Goal: Information Seeking & Learning: Learn about a topic

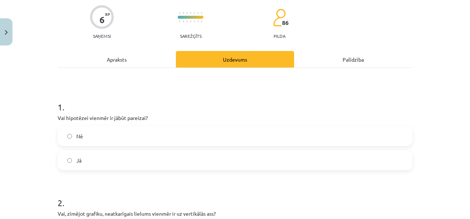
click at [130, 57] on div "Apraksts" at bounding box center [117, 59] width 118 height 17
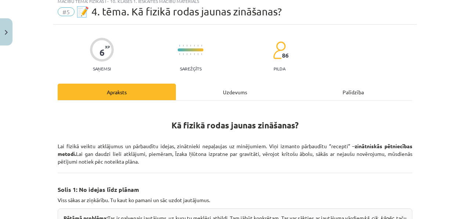
click at [130, 57] on div "6 XP Saņemsi Sarežģīts 86 pilda" at bounding box center [235, 52] width 355 height 38
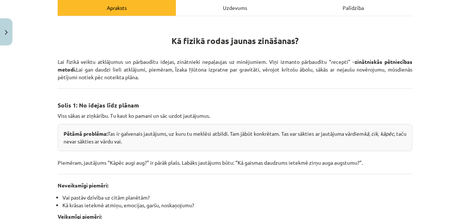
scroll to position [109, 0]
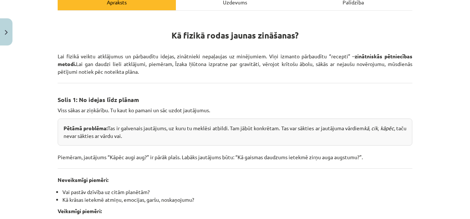
click at [301, 97] on h3 "Solis 1: No idejas līdz plānam" at bounding box center [235, 98] width 355 height 14
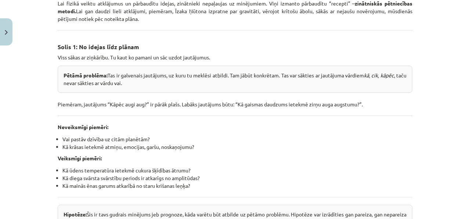
scroll to position [0, 0]
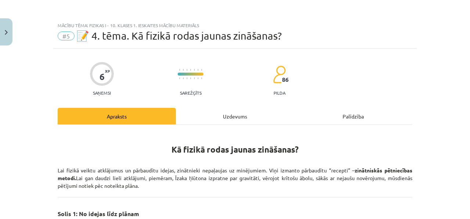
click at [86, 39] on span "📝 4. tēma. Kā fizikā rodas jaunas zināšanas?" at bounding box center [178, 36] width 205 height 12
drag, startPoint x: 66, startPoint y: 37, endPoint x: 75, endPoint y: 37, distance: 8.8
click at [74, 37] on div "#5 📝 4. tēma. Kā fizikā rodas jaunas zināšanas?" at bounding box center [235, 36] width 355 height 12
click at [93, 36] on span "📝 4. tēma. Kā fizikā rodas jaunas zināšanas?" at bounding box center [178, 36] width 205 height 12
drag, startPoint x: 80, startPoint y: 35, endPoint x: 113, endPoint y: 37, distance: 32.8
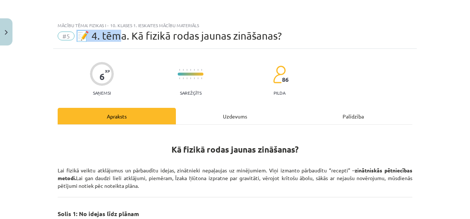
click at [114, 40] on span "📝 4. tēma. Kā fizikā rodas jaunas zināšanas?" at bounding box center [178, 36] width 205 height 12
click at [113, 37] on span "📝 4. tēma. Kā fizikā rodas jaunas zināšanas?" at bounding box center [178, 36] width 205 height 12
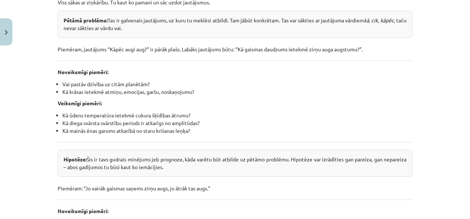
scroll to position [221, 0]
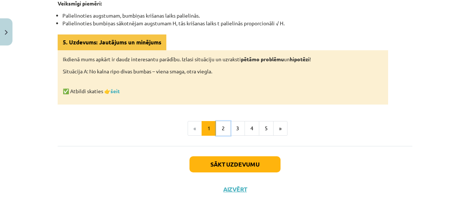
click at [218, 125] on button "2" at bounding box center [223, 128] width 15 height 15
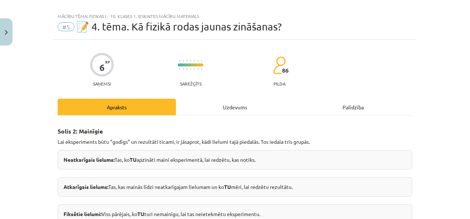
scroll to position [0, 0]
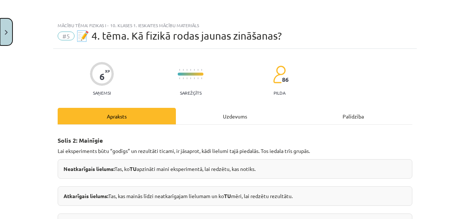
click at [10, 31] on button "Close" at bounding box center [6, 31] width 12 height 27
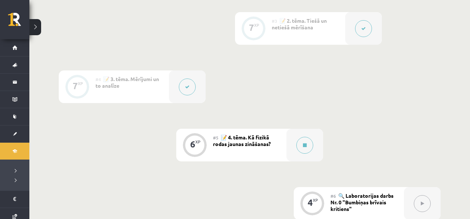
scroll to position [304, 0]
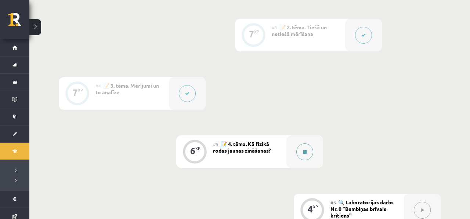
click at [304, 148] on button at bounding box center [304, 152] width 17 height 17
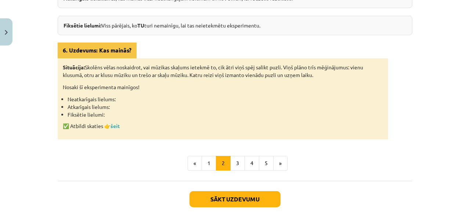
scroll to position [203, 0]
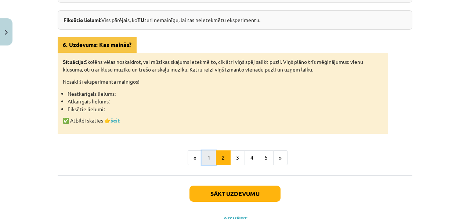
click at [206, 162] on button "1" at bounding box center [209, 158] width 15 height 15
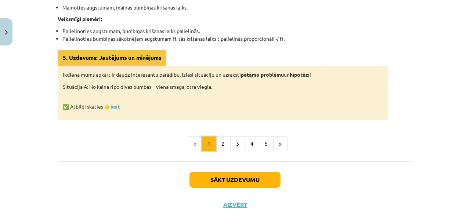
scroll to position [453, 0]
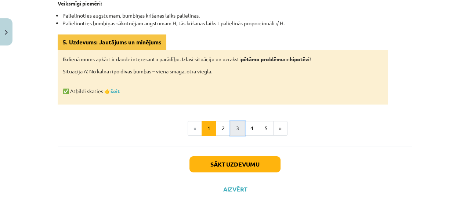
click at [238, 127] on button "3" at bounding box center [237, 128] width 15 height 15
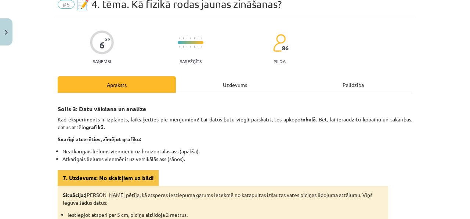
click at [222, 78] on div "Uzdevums" at bounding box center [235, 84] width 118 height 17
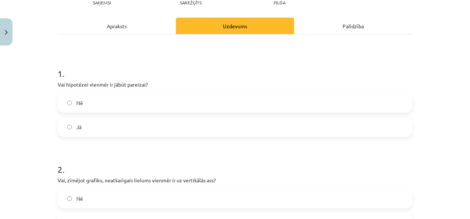
scroll to position [95, 0]
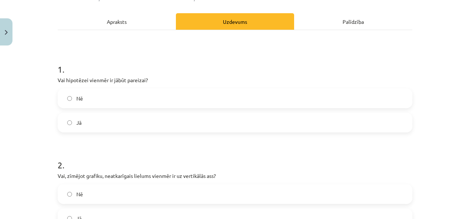
click at [184, 106] on label "Nē" at bounding box center [234, 98] width 353 height 18
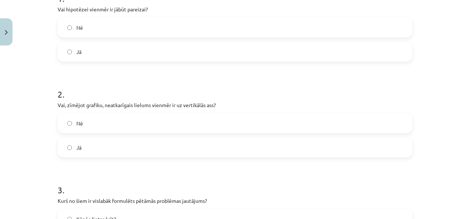
scroll to position [165, 0]
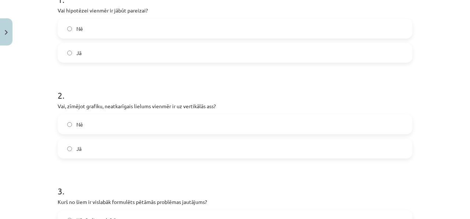
click at [169, 155] on label "Jā" at bounding box center [234, 149] width 353 height 18
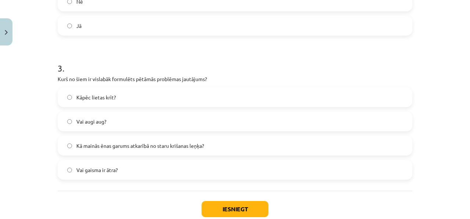
scroll to position [288, 0]
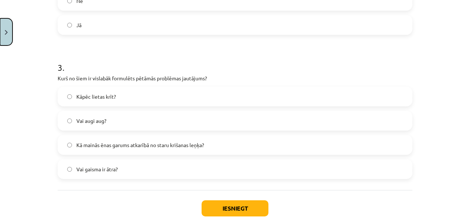
click at [4, 39] on button "Close" at bounding box center [6, 31] width 12 height 27
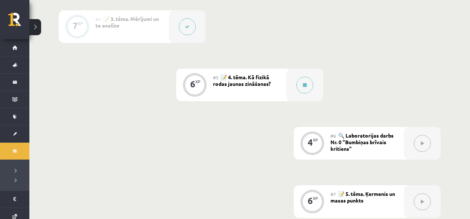
scroll to position [418, 0]
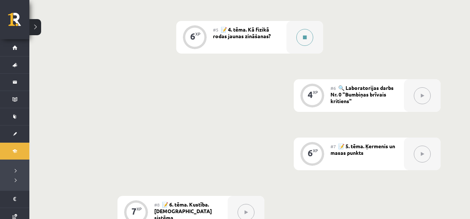
click at [312, 39] on button at bounding box center [304, 37] width 17 height 17
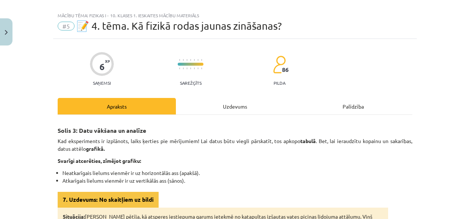
click at [235, 101] on div "Uzdevums" at bounding box center [235, 106] width 118 height 17
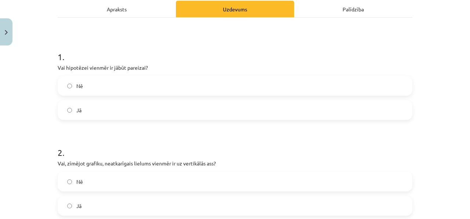
scroll to position [97, 0]
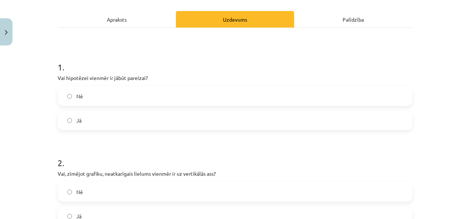
click at [227, 104] on label "Nē" at bounding box center [234, 96] width 353 height 18
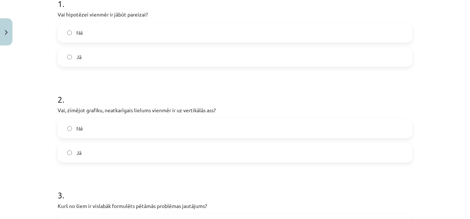
click at [217, 144] on label "Jā" at bounding box center [234, 153] width 353 height 18
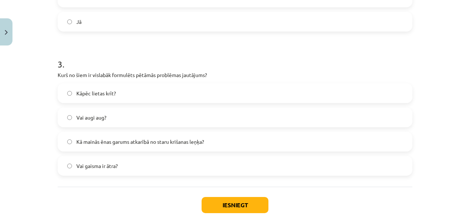
scroll to position [301, 0]
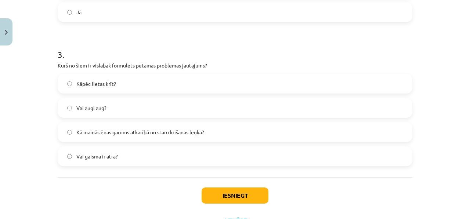
click at [215, 133] on label "Kā mainās ēnas garums atkarībā no staru krišanas leņķa?" at bounding box center [234, 132] width 353 height 18
click at [226, 191] on button "Iesniegt" at bounding box center [235, 196] width 67 height 16
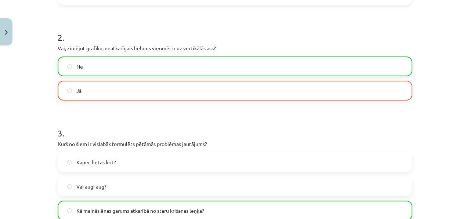
scroll to position [182, 0]
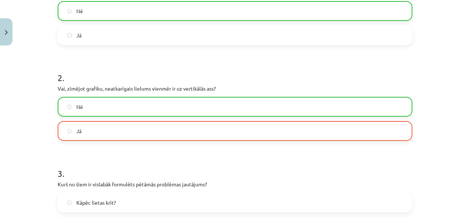
drag, startPoint x: 58, startPoint y: 93, endPoint x: 62, endPoint y: 98, distance: 6.5
click at [65, 100] on div "2 . Vai, zīmējot grafiku, neatkarīgais lielums vienmēr ir uz vertikālās ass? Nē…" at bounding box center [235, 100] width 355 height 81
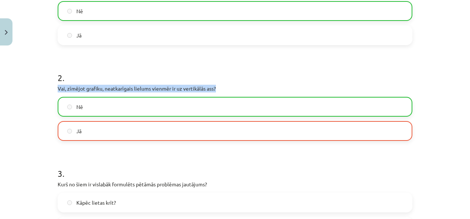
click at [71, 108] on div "6 XP Saņemsi Sarežģīts 85 pilda Apraksts Uzdevums Palīdzība 1 . Vai hipotēzei v…" at bounding box center [235, 121] width 364 height 509
copy div "Vai, zīmējot grafiku, neatkarīgais lielums vienmēr ir uz vertikālās ass?"
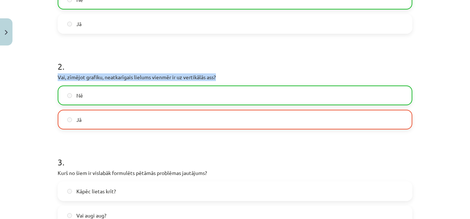
scroll to position [194, 0]
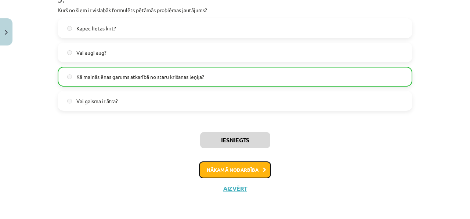
click at [255, 174] on button "Nākamā nodarbība" at bounding box center [235, 170] width 72 height 17
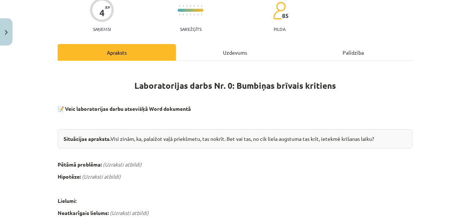
scroll to position [65, 0]
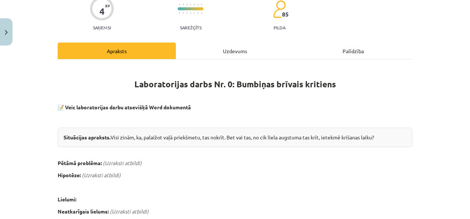
click at [235, 48] on div "Uzdevums" at bounding box center [235, 51] width 118 height 17
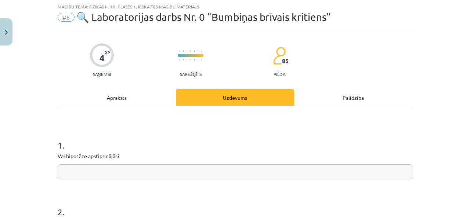
scroll to position [18, 0]
click at [129, 100] on div "Apraksts" at bounding box center [117, 98] width 118 height 17
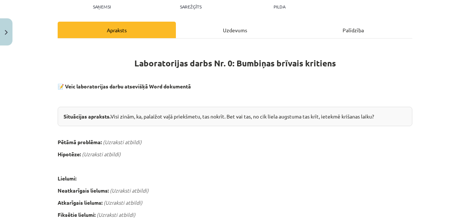
scroll to position [0, 0]
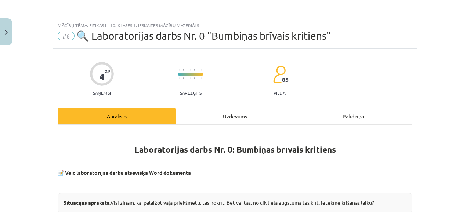
click at [183, 123] on div "Uzdevums" at bounding box center [235, 116] width 118 height 17
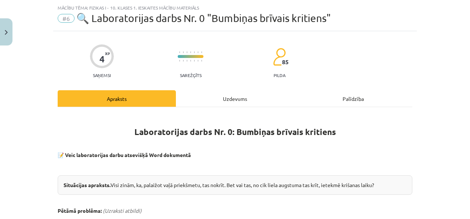
scroll to position [18, 0]
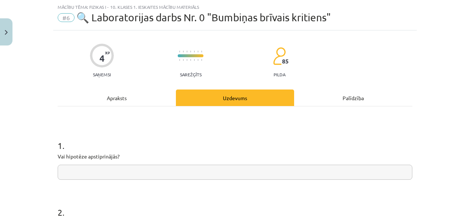
click at [154, 103] on div "Apraksts" at bounding box center [117, 98] width 118 height 17
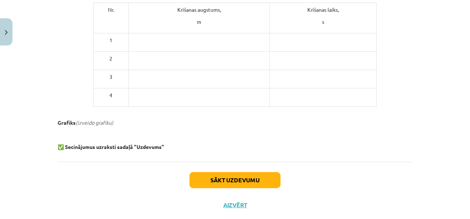
scroll to position [430, 0]
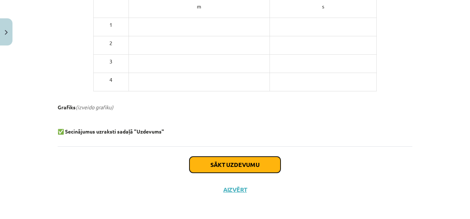
click at [212, 159] on button "Sākt uzdevumu" at bounding box center [234, 165] width 91 height 16
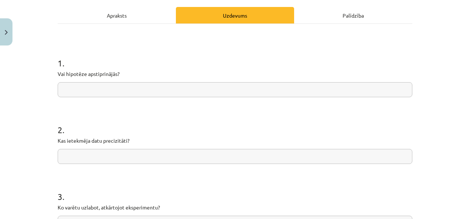
scroll to position [92, 0]
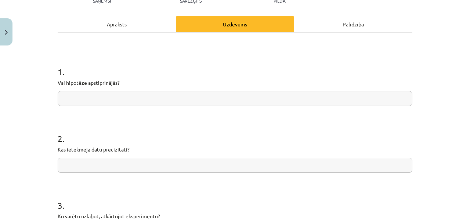
click at [155, 24] on div "Apraksts" at bounding box center [117, 24] width 118 height 17
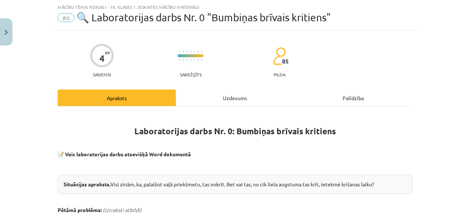
click at [229, 104] on div "Uzdevums" at bounding box center [235, 98] width 118 height 17
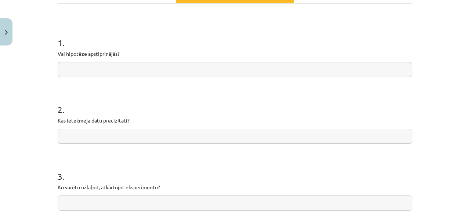
scroll to position [125, 0]
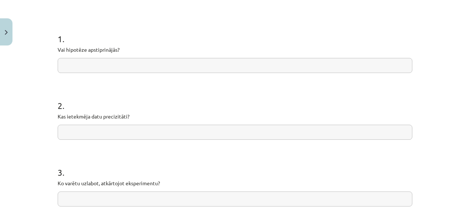
click at [194, 129] on input "text" at bounding box center [235, 132] width 355 height 15
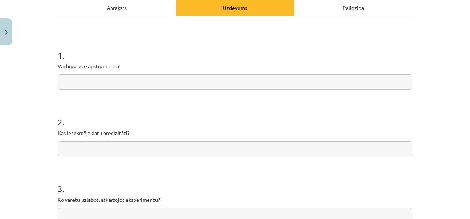
click at [152, 7] on div "Apraksts" at bounding box center [117, 7] width 118 height 17
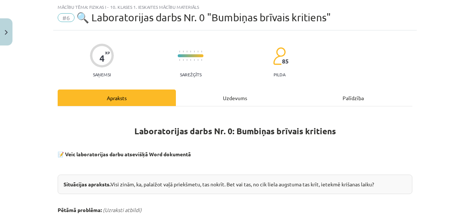
scroll to position [18, 0]
click at [196, 90] on div "Uzdevums" at bounding box center [235, 98] width 118 height 17
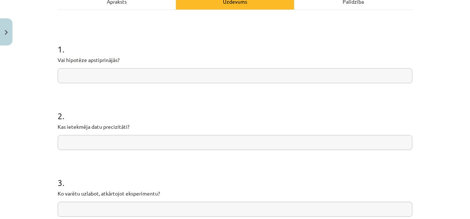
scroll to position [121, 0]
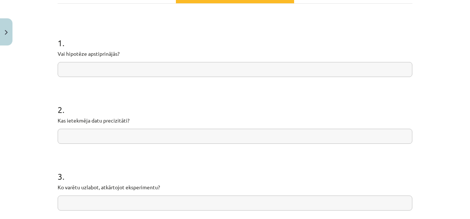
click at [176, 127] on div "2 . Kas ietekmēja datu precizitāti?" at bounding box center [235, 118] width 355 height 52
click at [176, 128] on div "2 . Kas ietekmēja datu precizitāti?" at bounding box center [235, 118] width 355 height 52
click at [176, 136] on input "text" at bounding box center [235, 136] width 355 height 15
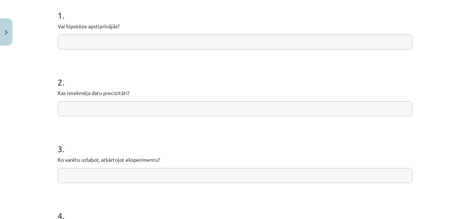
scroll to position [149, 0]
type input "*"
type input "**********"
click at [132, 170] on input "text" at bounding box center [235, 174] width 355 height 15
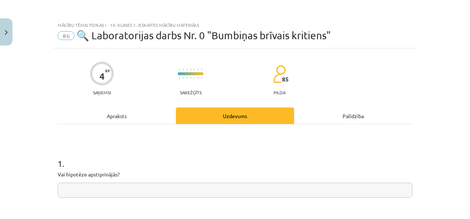
scroll to position [0, 0]
type input "****"
click at [116, 116] on div "Apraksts" at bounding box center [117, 116] width 118 height 17
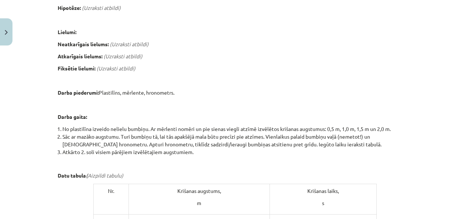
scroll to position [235, 0]
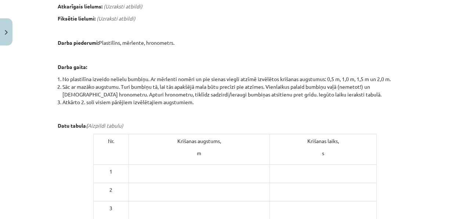
click at [169, 178] on td at bounding box center [199, 174] width 141 height 18
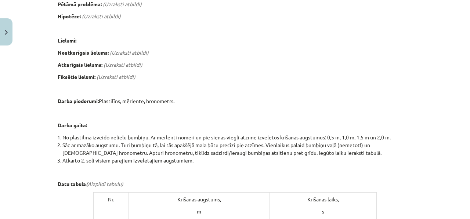
scroll to position [227, 0]
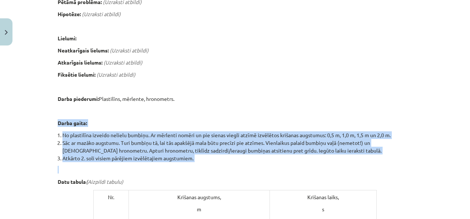
drag, startPoint x: 204, startPoint y: 177, endPoint x: 82, endPoint y: 109, distance: 139.2
click at [80, 111] on div "Laboratorijas darbs Nr. 0: Bumbiņas brīvais kritiens 📝 Veic laboratorijas darbu…" at bounding box center [235, 122] width 355 height 434
copy div "Darba gaita: No plastilīna izveido nelielu bumbiņu. Ar mērlenti nomēri un pie s…"
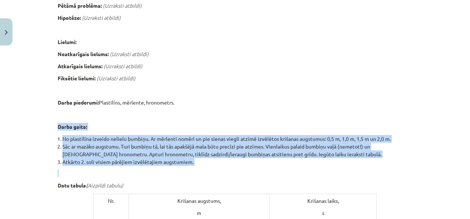
scroll to position [52, 0]
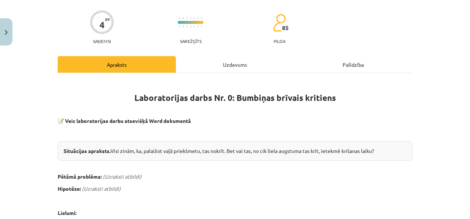
click at [202, 66] on div "Uzdevums" at bounding box center [235, 64] width 118 height 17
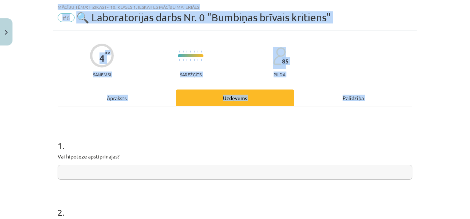
scroll to position [260, 0]
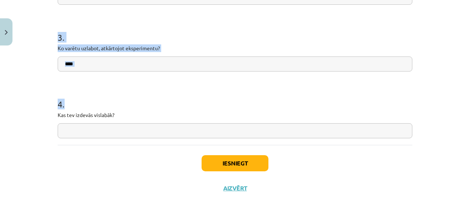
drag, startPoint x: 55, startPoint y: 143, endPoint x: 124, endPoint y: 135, distance: 68.8
copy form "1 . Vai hipotēze apstiprinājās? 2 . Kas ietekmēja datu precizitāti? 3 . Ko varē…"
click at [103, 64] on input "****" at bounding box center [235, 64] width 355 height 15
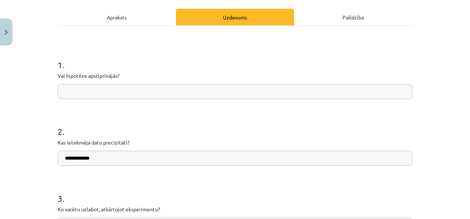
scroll to position [101, 0]
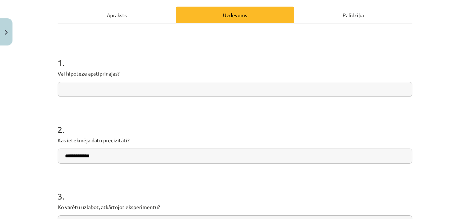
click at [121, 79] on div "1 . Vai hipotēze apstiprinājās?" at bounding box center [235, 71] width 355 height 52
click at [120, 83] on input "text" at bounding box center [235, 89] width 355 height 15
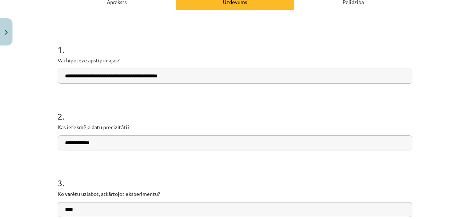
scroll to position [116, 0]
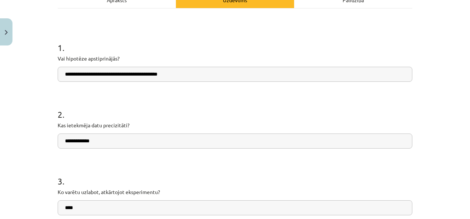
type input "**********"
click at [120, 141] on input "**********" at bounding box center [235, 141] width 355 height 15
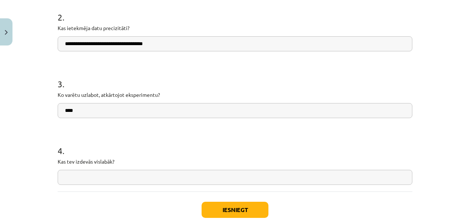
scroll to position [217, 0]
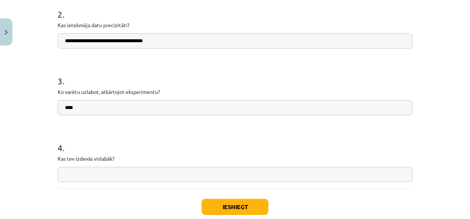
type input "**********"
click at [91, 108] on input "****" at bounding box center [235, 107] width 355 height 15
drag, startPoint x: 75, startPoint y: 108, endPoint x: 60, endPoint y: 86, distance: 26.9
click at [61, 88] on div "3 . Ko varētu uzlabot, atkārtojot eksperimentu? ****" at bounding box center [235, 89] width 355 height 52
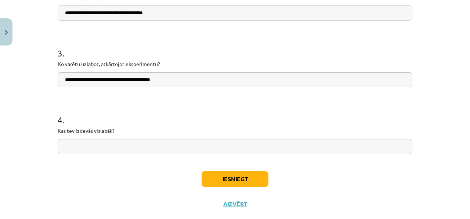
scroll to position [245, 0]
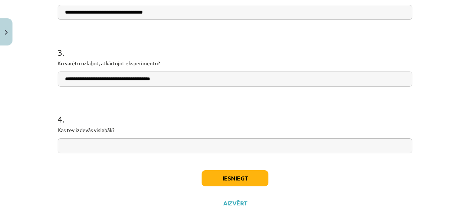
type input "**********"
click at [138, 142] on input "text" at bounding box center [235, 145] width 355 height 15
type input "**********"
click at [212, 167] on div "Iesniegt Aizvērt" at bounding box center [235, 185] width 355 height 51
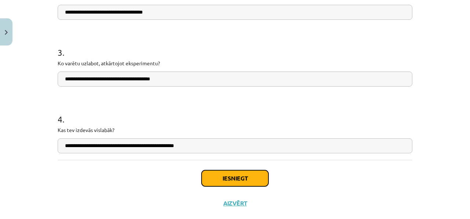
click at [213, 171] on button "Iesniegt" at bounding box center [235, 178] width 67 height 16
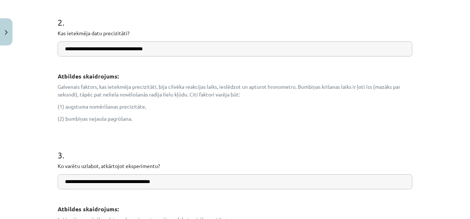
scroll to position [194, 0]
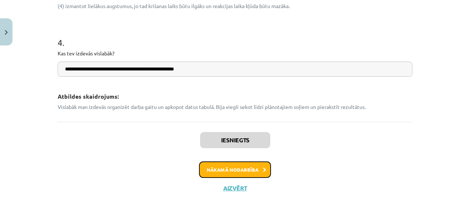
click at [219, 173] on button "Nākamā nodarbība" at bounding box center [235, 170] width 72 height 17
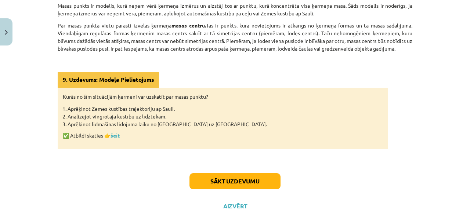
scroll to position [243, 0]
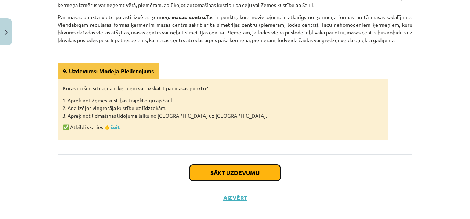
click at [194, 171] on button "Sākt uzdevumu" at bounding box center [234, 173] width 91 height 16
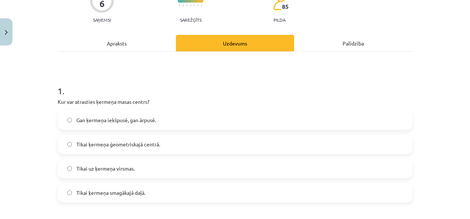
scroll to position [79, 0]
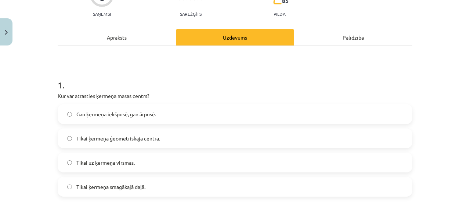
click at [178, 138] on label "Tikai ķermeņa ģeometriskajā centrā." at bounding box center [234, 138] width 353 height 18
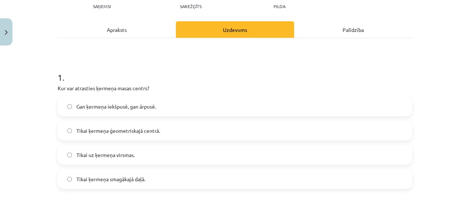
click at [141, 34] on div "Apraksts" at bounding box center [117, 29] width 118 height 17
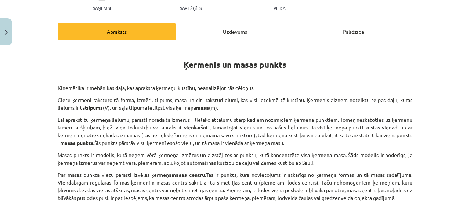
scroll to position [111, 0]
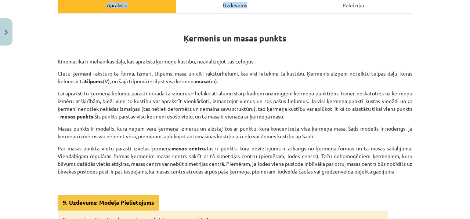
click at [206, 13] on div "Apraksts Uzdevums Palīdzība Ķermenis un masas punkts Kinemātika ir mehānikas da…" at bounding box center [235, 141] width 355 height 289
click at [206, 14] on div "Ķermenis un masas punkts Kinemātika ir mehānikas daļa, kas apraksta ķermeņu kus…" at bounding box center [235, 150] width 355 height 272
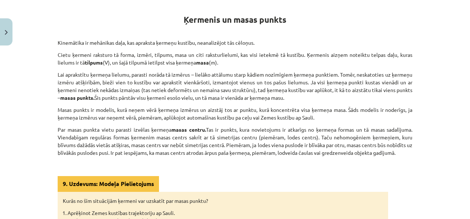
scroll to position [128, 0]
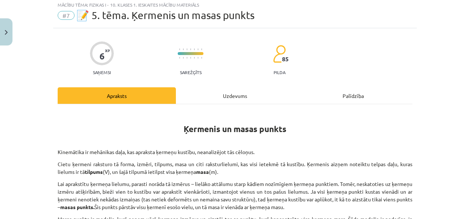
click at [205, 100] on div "Uzdevums" at bounding box center [235, 95] width 118 height 17
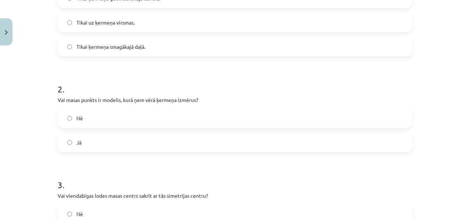
scroll to position [220, 0]
click at [126, 137] on label "Jā" at bounding box center [234, 142] width 353 height 18
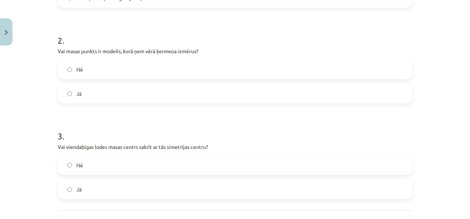
scroll to position [268, 0]
click at [112, 157] on label "Nē" at bounding box center [234, 165] width 353 height 18
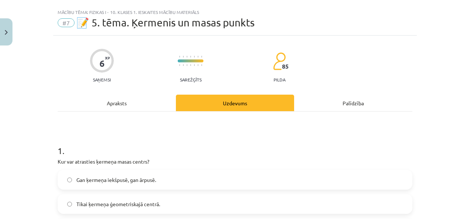
click at [113, 102] on div "Apraksts" at bounding box center [117, 103] width 118 height 17
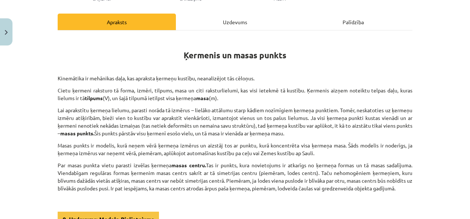
scroll to position [103, 0]
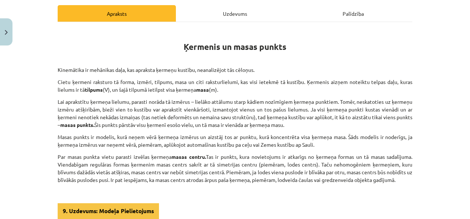
click at [199, 23] on div "Ķermenis un masas punkts Kinemātika ir mehānikas daļa, kas apraksta ķermeņu kus…" at bounding box center [235, 158] width 355 height 272
click at [199, 19] on div "Uzdevums" at bounding box center [235, 13] width 118 height 17
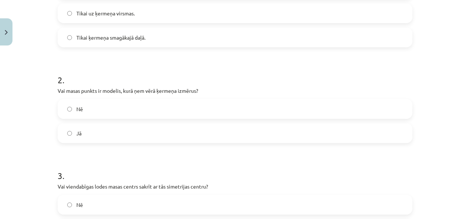
scroll to position [233, 0]
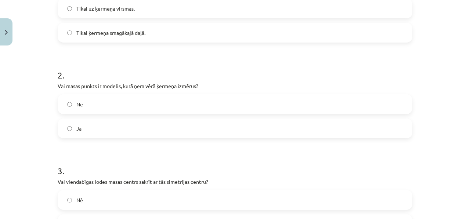
click at [149, 93] on div "2 . Vai masas punkts ir modelis, kurā ņem vērā ķermeņa izmērus? Nē Jā" at bounding box center [235, 97] width 355 height 81
click at [149, 101] on label "Nē" at bounding box center [234, 104] width 353 height 18
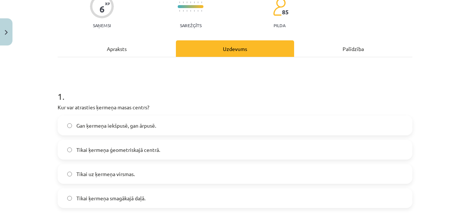
scroll to position [0, 0]
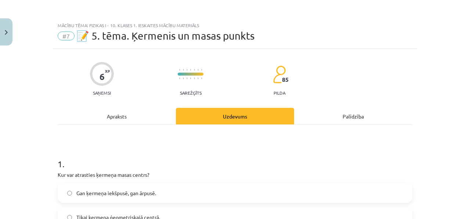
click at [135, 115] on div "Apraksts" at bounding box center [117, 116] width 118 height 17
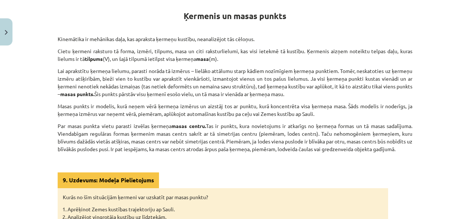
scroll to position [135, 0]
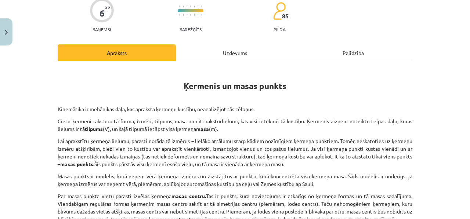
click at [212, 57] on div "Uzdevums" at bounding box center [235, 52] width 118 height 17
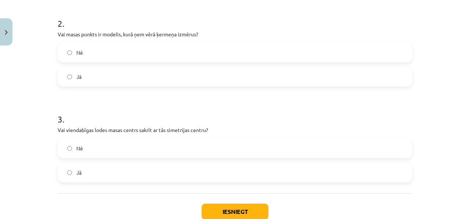
scroll to position [333, 0]
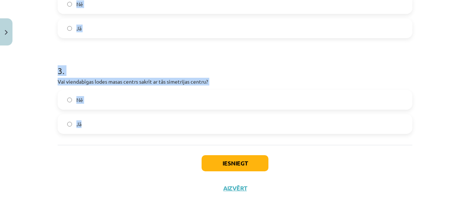
drag, startPoint x: 46, startPoint y: 144, endPoint x: 98, endPoint y: 140, distance: 52.7
click at [98, 140] on div "Mācību tēma: Fizikas i - 10. klases 1. ieskaites mācību materiāls #7 📝 5. tēma.…" at bounding box center [235, 109] width 470 height 219
copy form "1 . Kur var atrasties ķermeņa masas centrs? Gan ķermeņa iekšpusē, gan ārpusē. T…"
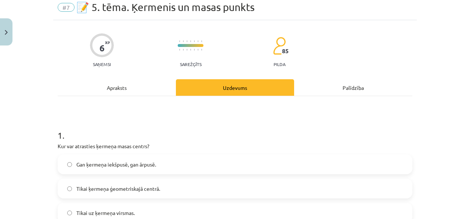
click at [104, 128] on h1 "1 ." at bounding box center [235, 129] width 355 height 23
click at [100, 166] on span "Gan ķermeņa iekšpusē, gan ārpusē." at bounding box center [116, 165] width 80 height 8
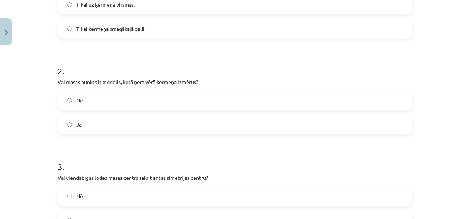
scroll to position [240, 0]
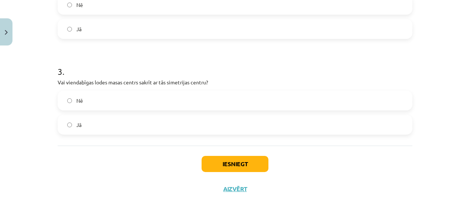
click at [135, 124] on label "Jā" at bounding box center [234, 125] width 353 height 18
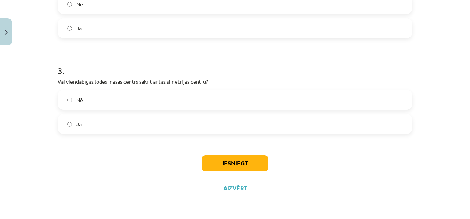
scroll to position [333, 0]
click at [210, 161] on button "Iesniegt" at bounding box center [235, 164] width 67 height 16
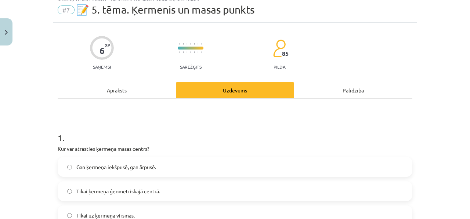
click at [133, 85] on div "Apraksts" at bounding box center [117, 90] width 118 height 17
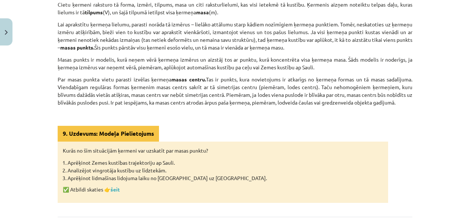
scroll to position [0, 0]
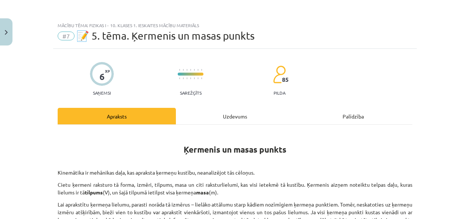
click at [226, 124] on div "Uzdevums" at bounding box center [235, 116] width 118 height 17
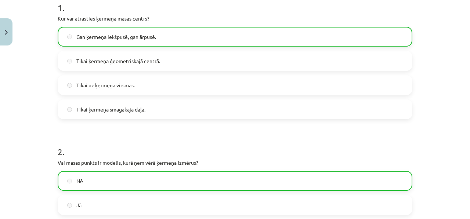
scroll to position [156, 0]
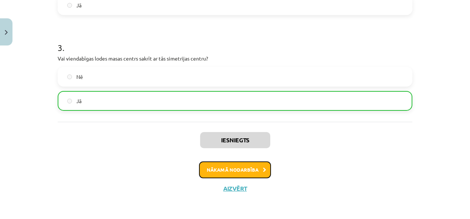
click at [238, 163] on button "Nākamā nodarbība" at bounding box center [235, 170] width 72 height 17
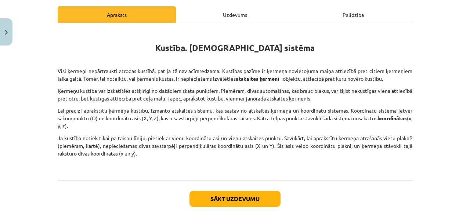
scroll to position [103, 0]
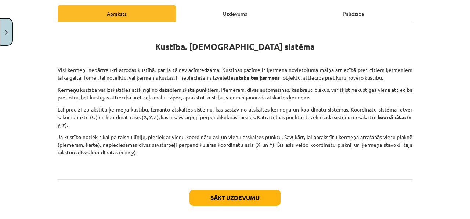
click at [0, 37] on button "Close" at bounding box center [6, 31] width 12 height 27
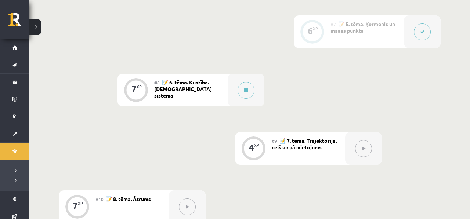
scroll to position [538, 0]
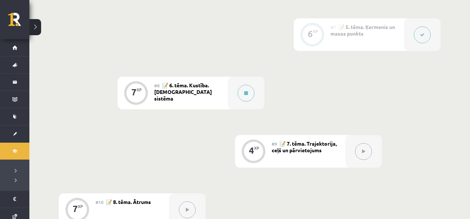
click at [413, 30] on div at bounding box center [422, 34] width 37 height 33
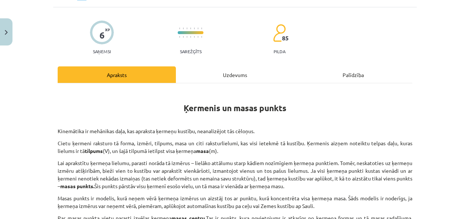
scroll to position [113, 0]
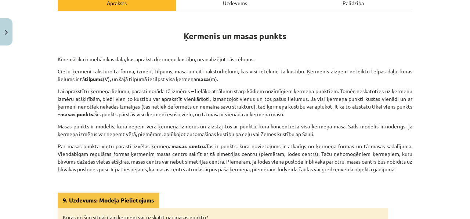
drag, startPoint x: 418, startPoint y: 172, endPoint x: 288, endPoint y: 80, distance: 159.3
click at [288, 80] on div "Mācību tēma: Fizikas i - 10. klases 1. ieskaites mācību materiāls #7 📝 5. tēma.…" at bounding box center [235, 109] width 470 height 219
click at [288, 80] on p "Cietu ķermeni raksturo tā forma, izmēri, tilpums, masa un citi raksturlielumi, …" at bounding box center [235, 75] width 355 height 15
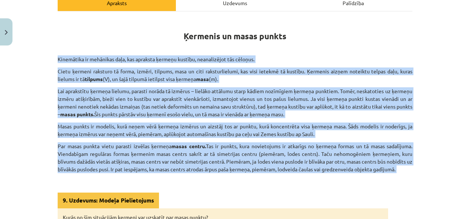
drag, startPoint x: 409, startPoint y: 174, endPoint x: 142, endPoint y: 51, distance: 293.9
click at [142, 51] on div "Ķermenis un masas punkts Kinemātika ir mehānikas daļa, kas apraksta ķermeņu kus…" at bounding box center [235, 144] width 355 height 252
copy div "Kinemātika ir mehānikas daļa, kas apraksta ķermeņu kustību, neanalizējot tās cē…"
click at [175, 124] on p "Masas punkts ir modelis, kurā neņem vērā ķermeņa izmērus un aizstāj tos ar punk…" at bounding box center [235, 130] width 355 height 15
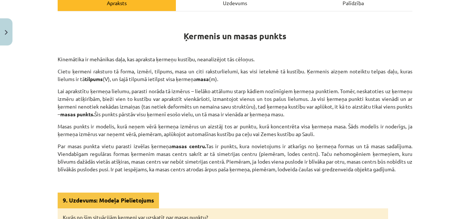
click at [227, 10] on div "Uzdevums" at bounding box center [235, 2] width 118 height 17
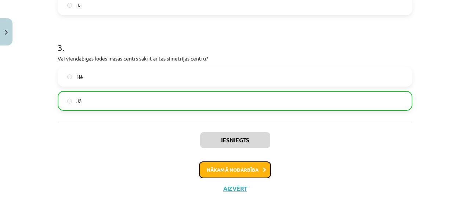
click at [223, 166] on button "Nākamā nodarbība" at bounding box center [235, 170] width 72 height 17
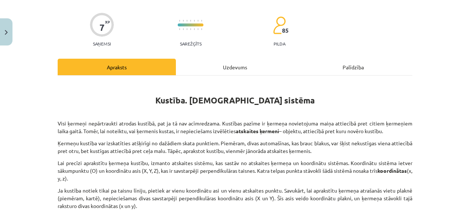
scroll to position [87, 0]
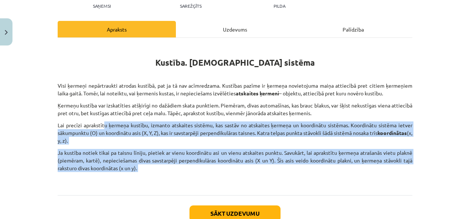
drag, startPoint x: 187, startPoint y: 176, endPoint x: 104, endPoint y: 123, distance: 98.6
click at [104, 123] on div "Kustība. Atskaites sistēma Visi ķermeņi nepārtraukti atrodas kustībā, pat ja tā…" at bounding box center [235, 114] width 355 height 140
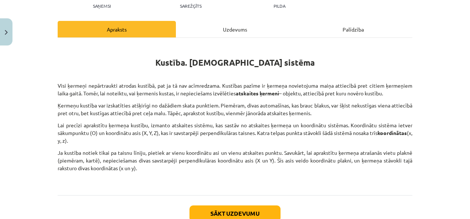
click at [60, 77] on div "Kustība. Atskaites sistēma Visi ķermeņi nepārtraukti atrodas kustībā, pat ja tā…" at bounding box center [235, 114] width 355 height 140
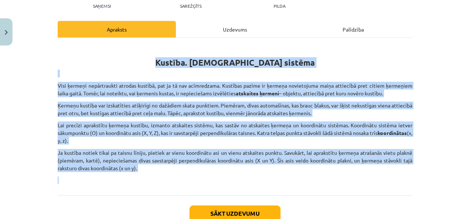
drag, startPoint x: 66, startPoint y: 61, endPoint x: 117, endPoint y: 185, distance: 133.9
click at [117, 185] on div "Kustība. Atskaites sistēma Visi ķermeņi nepārtraukti atrodas kustībā, pat ja tā…" at bounding box center [235, 117] width 355 height 158
copy div "Kustība. Atskaites sistēma Visi ķermeņi nepārtraukti atrodas kustībā, pat ja tā…"
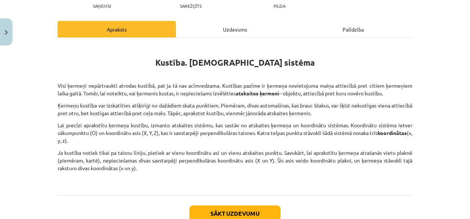
click at [169, 107] on p "Ķermeņu kustība var izskatīties atšķirīgi no dažādiem skata punktiem. Piemēram,…" at bounding box center [235, 109] width 355 height 15
click at [241, 211] on button "Sākt uzdevumu" at bounding box center [234, 214] width 91 height 16
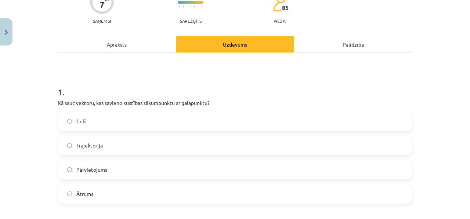
scroll to position [72, 0]
click at [220, 165] on label "Pārvietojums" at bounding box center [234, 169] width 353 height 18
click at [120, 45] on div "Apraksts" at bounding box center [117, 44] width 118 height 17
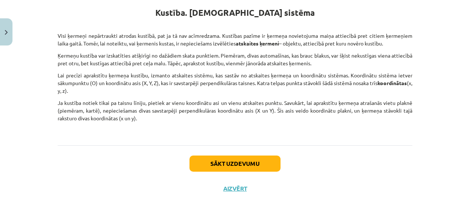
scroll to position [129, 0]
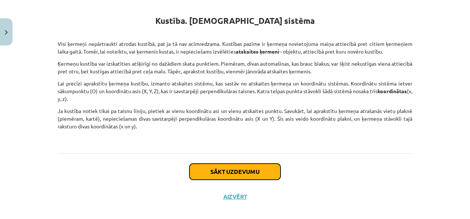
click at [240, 168] on button "Sākt uzdevumu" at bounding box center [234, 172] width 91 height 16
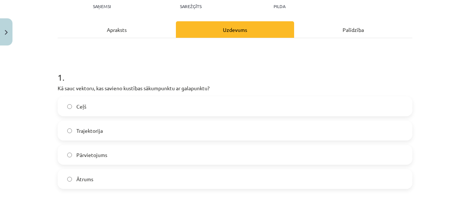
scroll to position [93, 0]
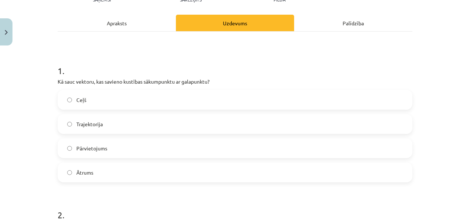
click at [164, 97] on label "Ceļš" at bounding box center [234, 100] width 353 height 18
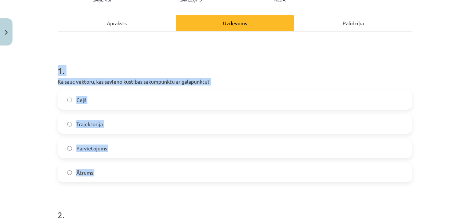
drag, startPoint x: 51, startPoint y: 66, endPoint x: 80, endPoint y: 184, distance: 120.9
click at [82, 185] on div "Mācību tēma: Fizikas i - 10. klases 1. ieskaites mācību materiāls #8 📝 6. tēma.…" at bounding box center [235, 109] width 470 height 219
copy div "1 . Kā sauc vektoru, kas savieno kustības sākumpunktu ar galapunktu? Ceļš Traje…"
click at [134, 82] on p "Kā sauc vektoru, kas savieno kustības sākumpunktu ar galapunktu?" at bounding box center [235, 82] width 355 height 8
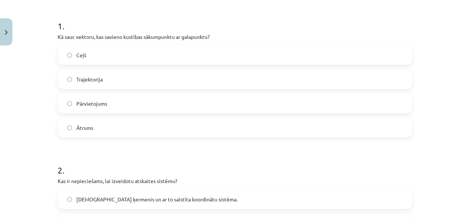
click at [106, 98] on label "Pārvietojums" at bounding box center [234, 103] width 353 height 18
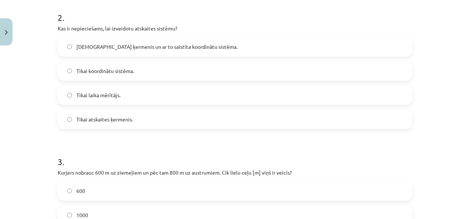
scroll to position [285, 0]
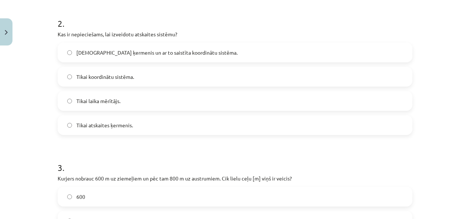
click at [174, 76] on label "Tikai koordinātu sistēma." at bounding box center [234, 77] width 353 height 18
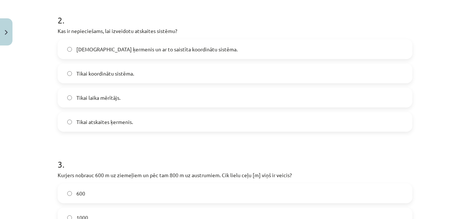
scroll to position [290, 0]
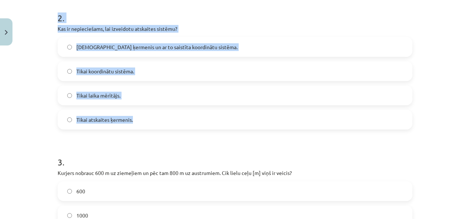
drag, startPoint x: 151, startPoint y: 126, endPoint x: 62, endPoint y: 12, distance: 144.5
click at [62, 12] on div "2 . Kas ir nepieciešams, lai izveidotu atskaites sistēmu? Atskaites ķermenis un…" at bounding box center [235, 65] width 355 height 130
copy div "2 . Kas ir nepieciešams, lai izveidotu atskaites sistēmu? Atskaites ķermenis un…"
click at [147, 48] on span "Atskaites ķermenis un ar to saistīta koordinātu sistēma." at bounding box center [156, 47] width 161 height 8
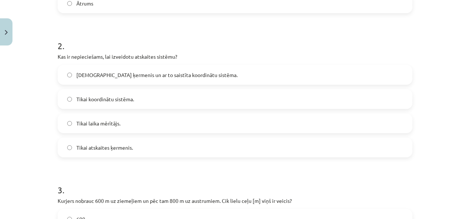
scroll to position [257, 0]
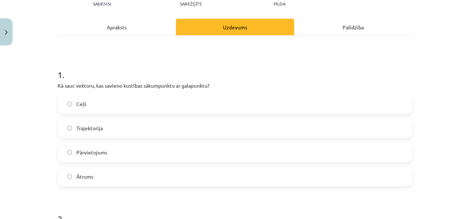
click at [118, 34] on div "Apraksts" at bounding box center [117, 27] width 118 height 17
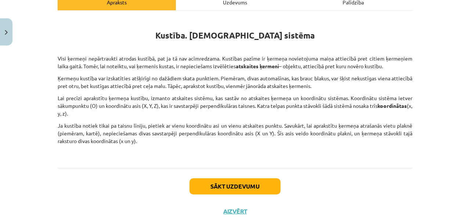
scroll to position [118, 0]
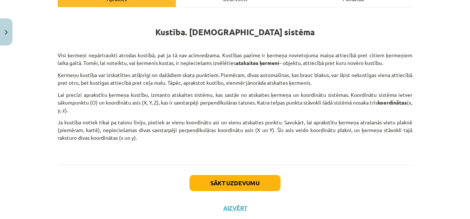
click at [265, 172] on div "Sākt uzdevumu Aizvērt" at bounding box center [235, 190] width 355 height 51
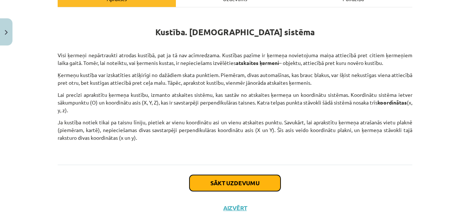
click at [254, 182] on button "Sākt uzdevumu" at bounding box center [234, 183] width 91 height 16
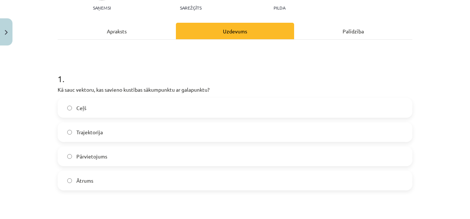
click at [156, 29] on div "Apraksts" at bounding box center [117, 31] width 118 height 17
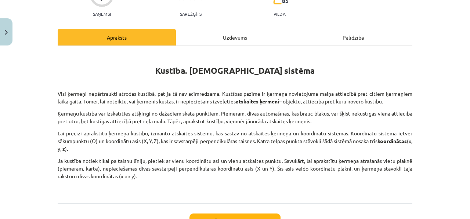
scroll to position [83, 0]
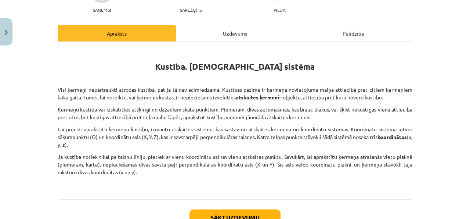
click at [214, 30] on div "Uzdevums" at bounding box center [235, 33] width 118 height 17
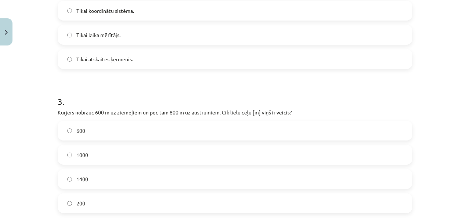
scroll to position [353, 0]
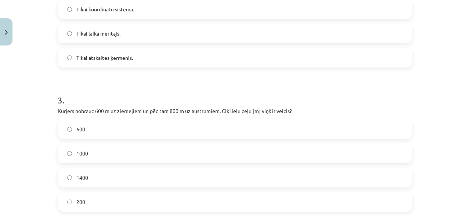
click at [100, 172] on label "1400" at bounding box center [234, 178] width 353 height 18
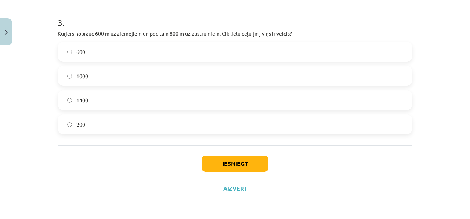
scroll to position [430, 0]
click at [246, 166] on button "Iesniegt" at bounding box center [235, 163] width 67 height 16
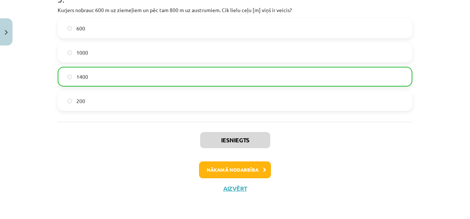
click at [222, 159] on div "Iesniegts Nākamā nodarbība Aizvērt" at bounding box center [235, 159] width 355 height 75
click at [221, 162] on button "Nākamā nodarbība" at bounding box center [235, 170] width 72 height 17
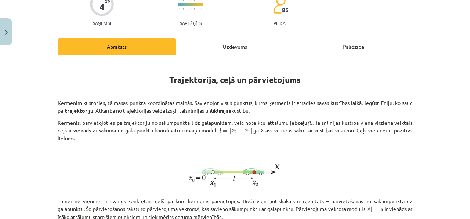
scroll to position [109, 0]
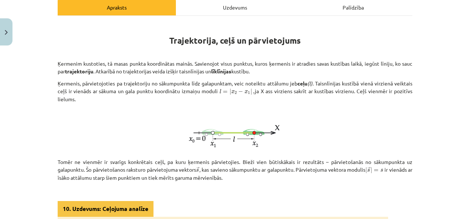
click at [209, 2] on div "Uzdevums" at bounding box center [235, 7] width 118 height 17
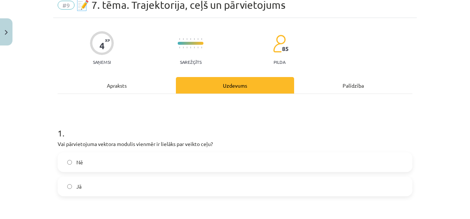
scroll to position [58, 0]
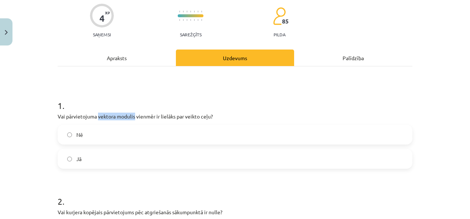
drag, startPoint x: 133, startPoint y: 117, endPoint x: 95, endPoint y: 114, distance: 37.2
click at [95, 114] on p "Vai pārvietojuma vektora modulis vienmēr ir lielāks par veikto ceļu?" at bounding box center [235, 117] width 355 height 8
copy p "vektora modulis"
click at [144, 74] on div "1 . Vai pārvietojuma vektora modulis vienmēr ir lielāks par veikto ceļu? Nē Jā …" at bounding box center [235, 170] width 355 height 209
click at [123, 62] on div "Apraksts" at bounding box center [117, 58] width 118 height 17
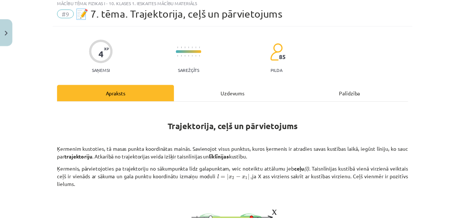
scroll to position [91, 0]
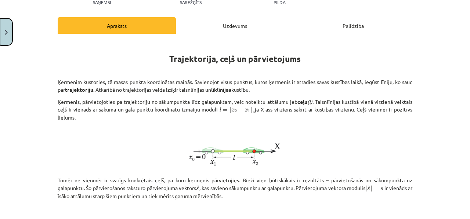
click at [4, 28] on button "Close" at bounding box center [6, 31] width 12 height 27
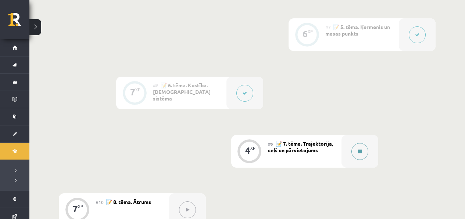
click at [359, 148] on button at bounding box center [359, 151] width 17 height 17
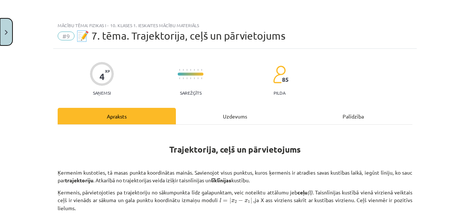
click at [10, 32] on button "Close" at bounding box center [6, 31] width 12 height 27
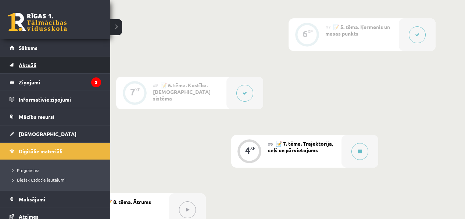
click at [76, 60] on link "Aktuāli" at bounding box center [55, 65] width 91 height 17
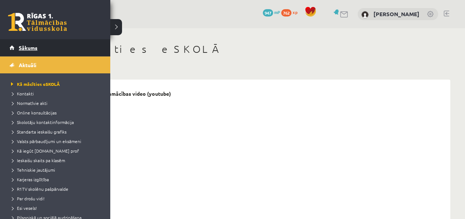
click at [11, 48] on link "Sākums" at bounding box center [55, 47] width 91 height 17
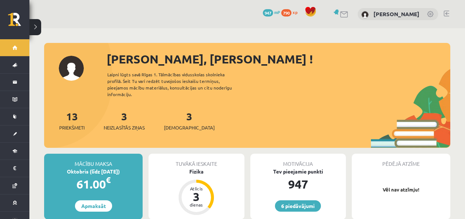
scroll to position [72, 0]
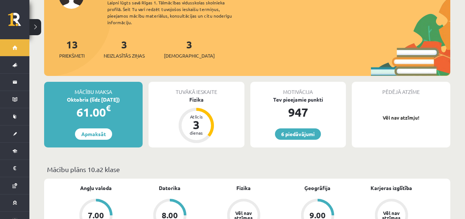
click at [185, 43] on div "3 Ieskaites" at bounding box center [189, 48] width 51 height 23
click at [180, 43] on div "3 Ieskaites" at bounding box center [189, 48] width 51 height 23
click at [178, 39] on link "3 Ieskaites" at bounding box center [189, 49] width 51 height 22
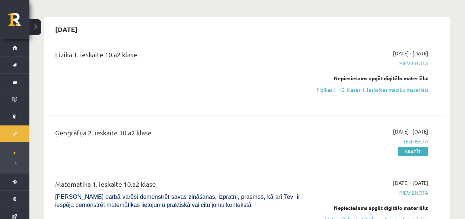
scroll to position [59, 0]
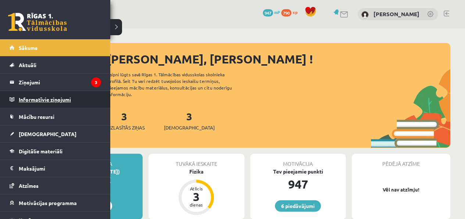
scroll to position [72, 0]
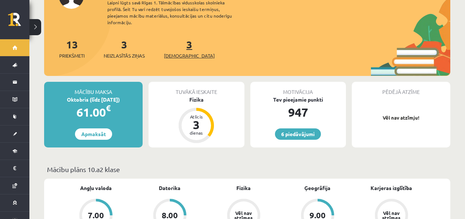
click at [180, 52] on span "[DEMOGRAPHIC_DATA]" at bounding box center [189, 55] width 51 height 7
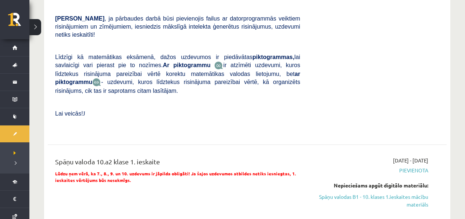
scroll to position [451, 0]
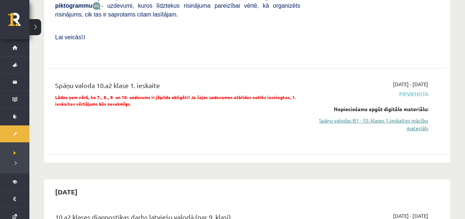
click at [376, 125] on link "Spāņu valodas B1 - 10. klases 1.ieskaites mācību materiāls" at bounding box center [369, 124] width 117 height 15
click at [344, 119] on link "Spāņu valodas B1 - 10. klases 1.ieskaites mācību materiāls" at bounding box center [369, 124] width 117 height 15
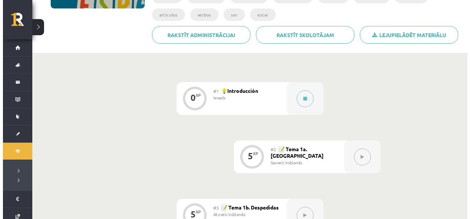
scroll to position [126, 0]
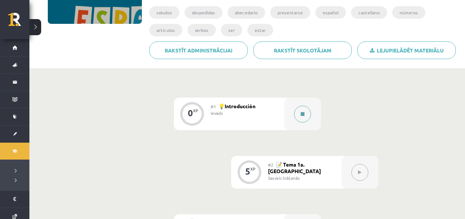
click at [301, 111] on button at bounding box center [302, 114] width 17 height 17
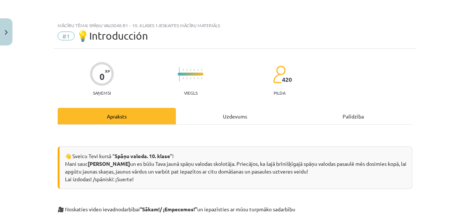
click at [234, 115] on div "Uzdevums" at bounding box center [235, 116] width 118 height 17
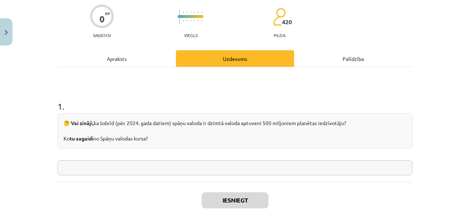
scroll to position [77, 0]
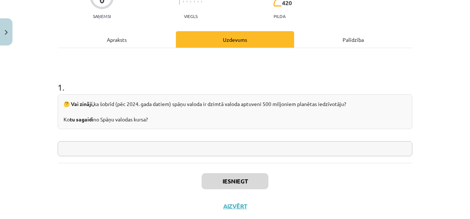
click at [163, 138] on div "1 . 🤔 Vai zināji, ka šobrīd (pēc 2024. gada datiem) spāņu valoda ir dzimtā valo…" at bounding box center [235, 112] width 355 height 87
click at [160, 145] on input "text" at bounding box center [235, 148] width 355 height 15
type input "*"
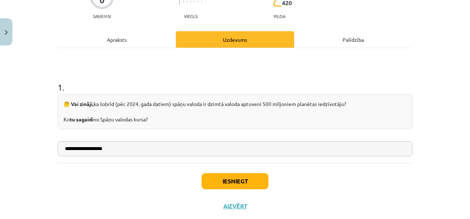
type input "**********"
click at [245, 174] on button "Iesniegt" at bounding box center [235, 181] width 67 height 16
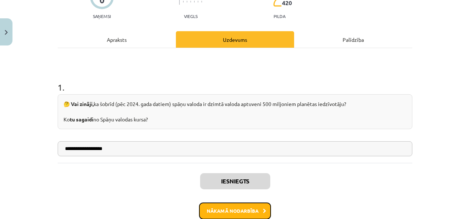
click at [235, 215] on button "Nākamā nodarbība" at bounding box center [235, 211] width 72 height 17
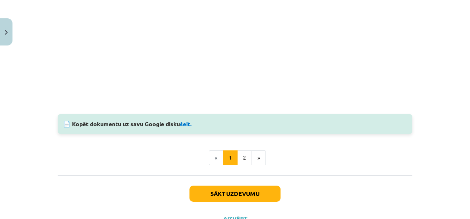
scroll to position [721, 0]
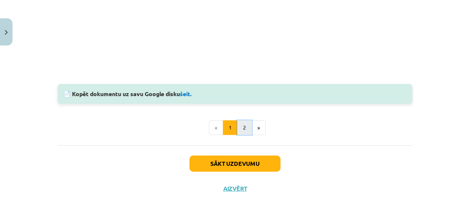
click at [245, 132] on button "2" at bounding box center [244, 127] width 15 height 15
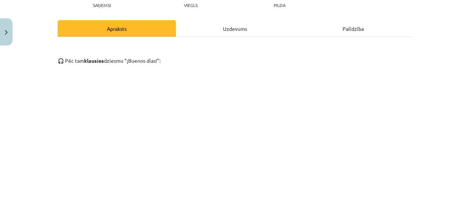
scroll to position [0, 0]
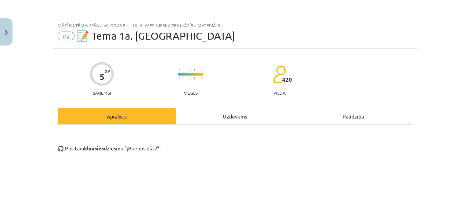
click at [215, 119] on div "Uzdevums" at bounding box center [235, 116] width 118 height 17
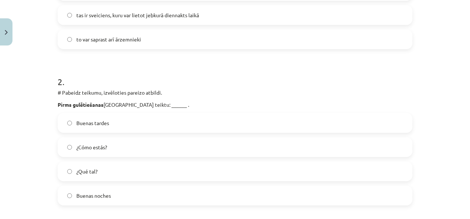
scroll to position [241, 0]
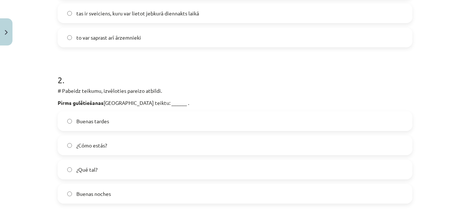
click at [116, 199] on label "Buenas noches" at bounding box center [234, 194] width 353 height 18
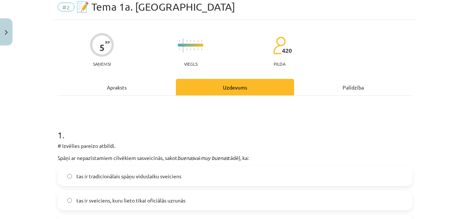
scroll to position [0, 0]
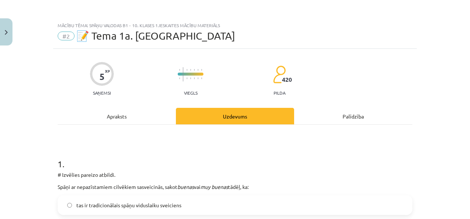
click at [99, 110] on div "Apraksts" at bounding box center [117, 116] width 118 height 17
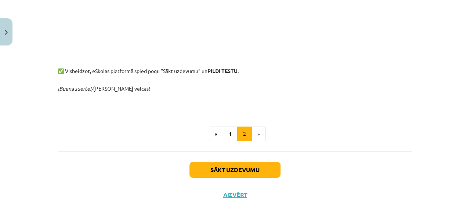
scroll to position [512, 0]
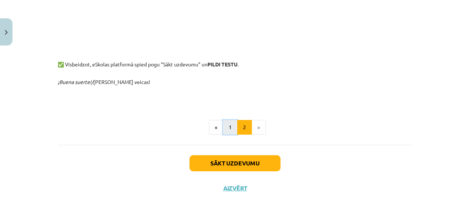
click at [231, 128] on button "1" at bounding box center [230, 127] width 15 height 15
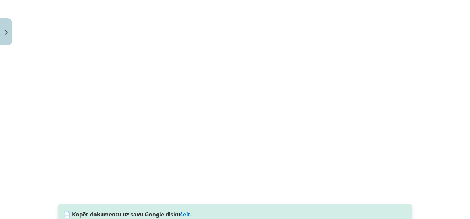
scroll to position [601, 0]
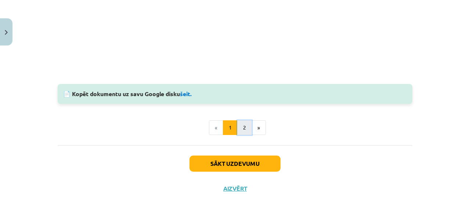
click at [241, 124] on button "2" at bounding box center [244, 127] width 15 height 15
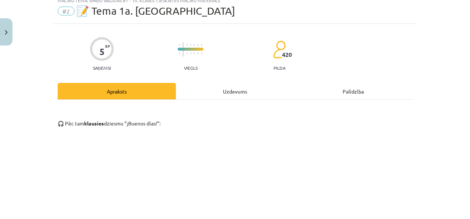
scroll to position [0, 0]
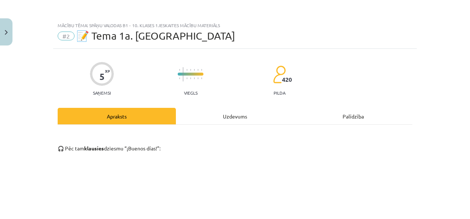
click at [202, 115] on div "Uzdevums" at bounding box center [235, 116] width 118 height 17
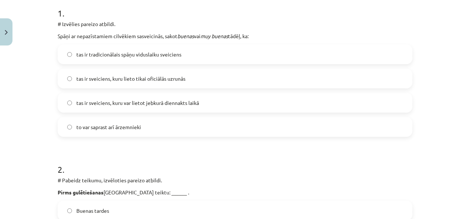
scroll to position [134, 0]
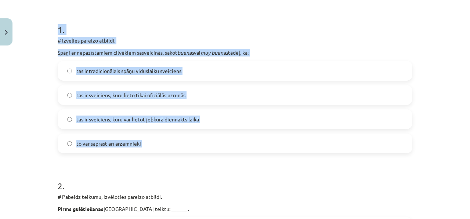
drag, startPoint x: 51, startPoint y: 28, endPoint x: 135, endPoint y: 153, distance: 151.2
copy div "1 . # Izvēlies pareizo atbildi. Spāņi ar nepazīstamiem cilvēkiem sasveicinās, s…"
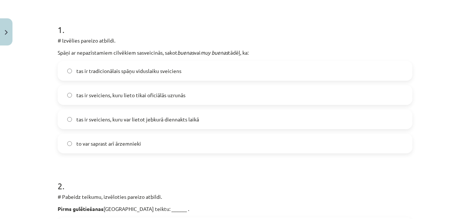
click at [176, 32] on h1 "1 ." at bounding box center [235, 23] width 355 height 23
click at [144, 95] on span "tas ir sveiciens, kuru lieto tikai oficiālās uzrunās" at bounding box center [130, 95] width 109 height 8
click at [185, 76] on label "tas ir tradicionālais spāņu viduslaiku sveiciens" at bounding box center [234, 71] width 353 height 18
click at [186, 122] on span "tas ir sveiciens, kuru var lietot jebkurā diennakts laikā" at bounding box center [137, 120] width 123 height 8
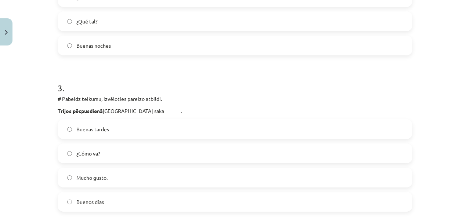
scroll to position [431, 0]
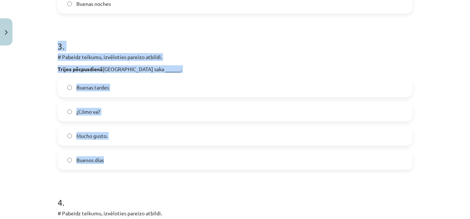
drag, startPoint x: 51, startPoint y: 47, endPoint x: 123, endPoint y: 167, distance: 140.0
click at [123, 167] on div "5 XP Saņemsi Viegls 420 pilda Apraksts Uzdevums Palīdzība 1 . # Izvēlies pareiz…" at bounding box center [235, 84] width 364 height 932
copy div "3 . # Pabeidz teikumu, izvēloties pareizo atbildi. Trijos pēcpusdienā Spānijā s…"
click at [147, 51] on div "3 . # Pabeidz teikumu, izvēloties pareizo atbildi. Trijos pēcpusdienā Spānijā s…" at bounding box center [235, 99] width 355 height 142
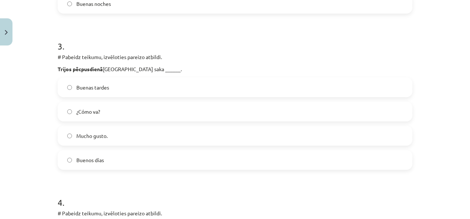
click at [145, 80] on label "Buenas tardes" at bounding box center [234, 87] width 353 height 18
click at [141, 92] on label "Buenas tardes" at bounding box center [234, 87] width 353 height 18
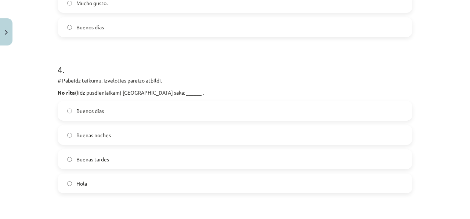
scroll to position [565, 0]
click at [141, 108] on label "Buenos días" at bounding box center [234, 110] width 353 height 18
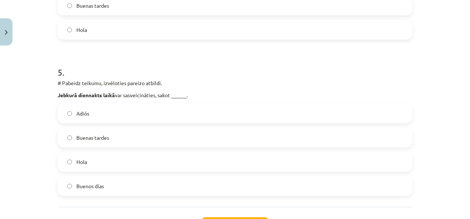
scroll to position [739, 0]
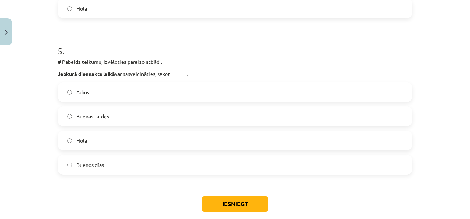
click at [110, 112] on label "Buenas tardes" at bounding box center [234, 116] width 353 height 18
click at [222, 204] on button "Iesniegt" at bounding box center [235, 204] width 67 height 16
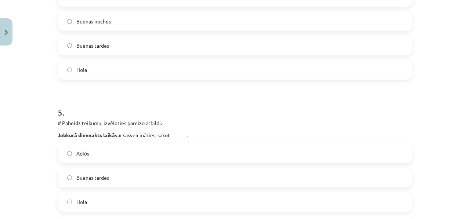
scroll to position [749, 0]
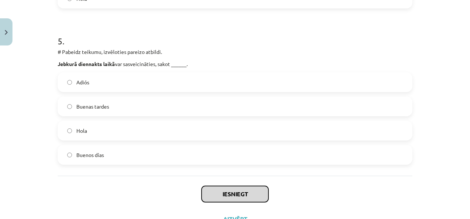
click at [222, 193] on button "Iesniegt" at bounding box center [235, 194] width 67 height 16
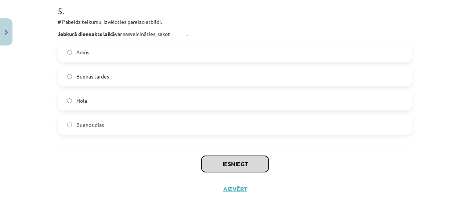
scroll to position [780, 0]
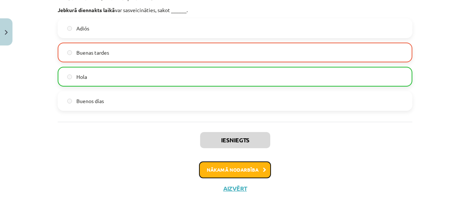
click at [222, 165] on button "Nākamā nodarbība" at bounding box center [235, 170] width 72 height 17
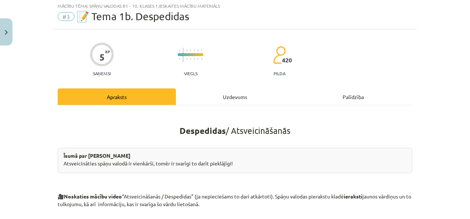
scroll to position [20, 0]
click at [222, 92] on div "Uzdevums" at bounding box center [235, 96] width 118 height 17
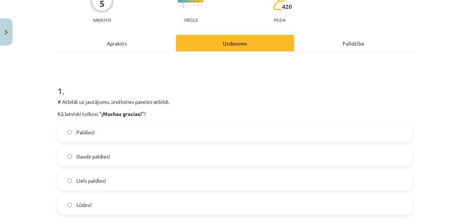
scroll to position [79, 0]
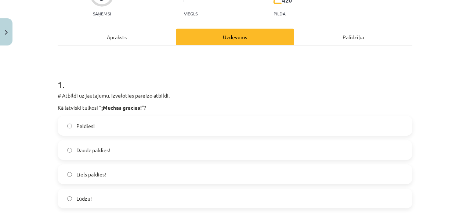
click at [124, 174] on label "Liels paldies!" at bounding box center [234, 174] width 353 height 18
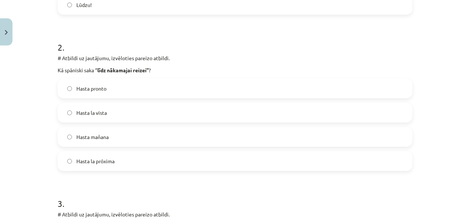
scroll to position [274, 0]
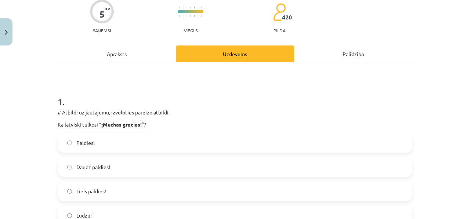
click at [99, 49] on div "Apraksts" at bounding box center [117, 54] width 118 height 17
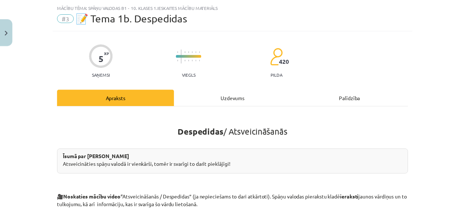
scroll to position [87, 0]
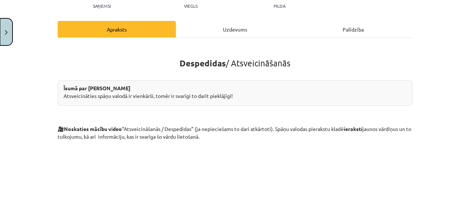
click at [5, 35] on button "Close" at bounding box center [6, 31] width 12 height 27
click at [18, 42] on div "Mācību tēma: Spāņu valodas b1 - 10. klases 1.ieskaites mācību materiāls #3 📝 Te…" at bounding box center [235, 109] width 470 height 219
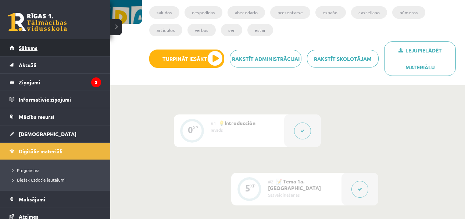
click at [21, 50] on span "Sākums" at bounding box center [28, 47] width 19 height 7
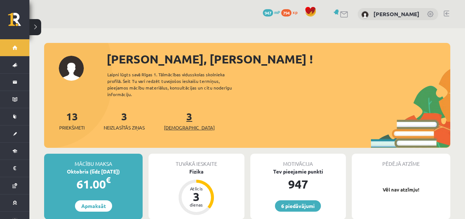
click at [175, 112] on link "3 Ieskaites" at bounding box center [189, 121] width 51 height 22
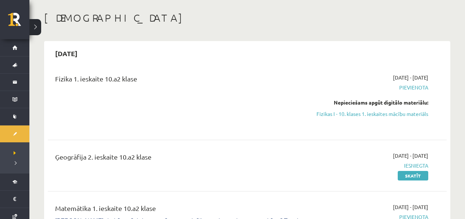
scroll to position [31, 0]
click at [359, 116] on link "Fizikas I - 10. klases 1. ieskaites mācību materiāls" at bounding box center [369, 114] width 117 height 8
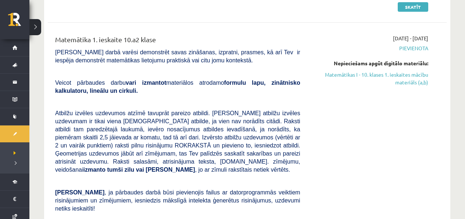
scroll to position [195, 0]
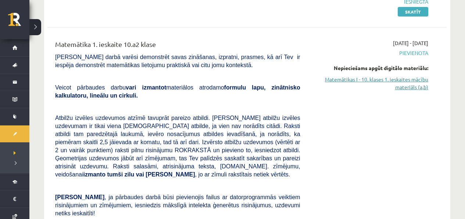
click at [375, 82] on link "Matemātikas I - 10. klases 1. ieskaites mācību materiāls (a,b)" at bounding box center [369, 83] width 117 height 15
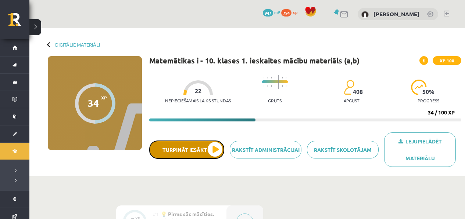
click at [187, 149] on button "Turpināt iesākto" at bounding box center [186, 150] width 75 height 18
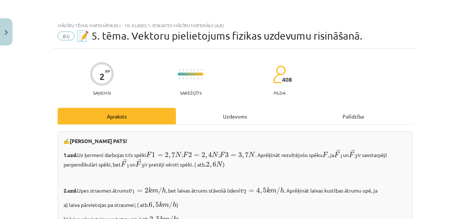
click at [201, 118] on div "Uzdevums" at bounding box center [235, 116] width 118 height 17
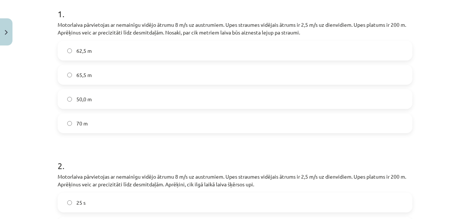
scroll to position [197, 0]
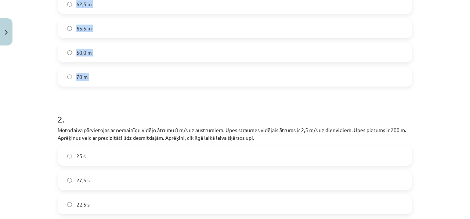
drag, startPoint x: 48, startPoint y: 88, endPoint x: 126, endPoint y: 100, distance: 78.6
click at [126, 100] on div "Mācību tēma: Matemātikas i - 10. klases 1. ieskaites mācību materiāls (a,b) #6 …" at bounding box center [235, 109] width 470 height 219
copy div "1 . Motorlaiva pārvietojas ar nemainīgu vidējo ātrumu 8 m/s uz austrumiem. Upes…"
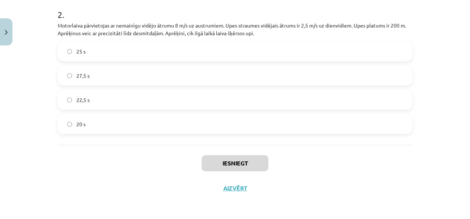
scroll to position [300, 0]
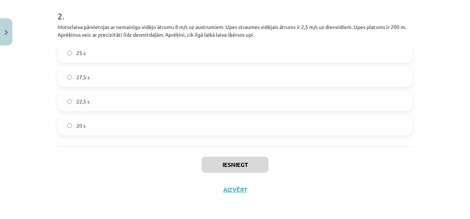
click at [96, 127] on label "20 s" at bounding box center [234, 125] width 353 height 18
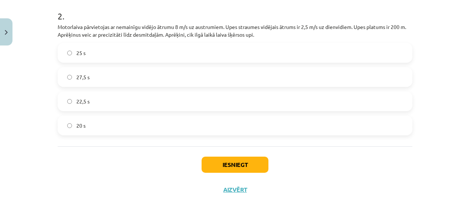
click at [121, 51] on label "25 s" at bounding box center [234, 53] width 353 height 18
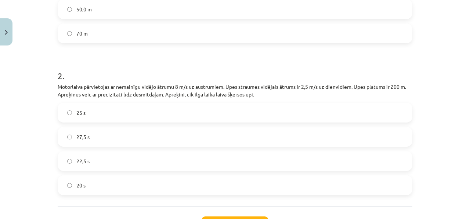
scroll to position [139, 0]
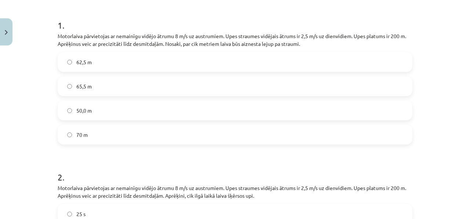
click at [138, 72] on div "62,5 m 65,5 m 50,0 m 70 m" at bounding box center [235, 98] width 355 height 93
click at [139, 66] on label "62,5 m" at bounding box center [234, 62] width 353 height 18
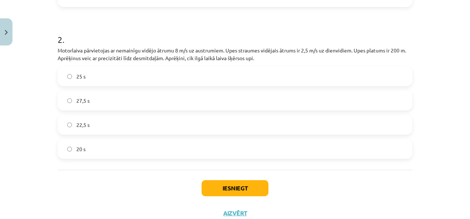
scroll to position [277, 0]
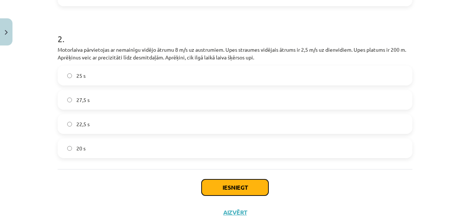
click at [237, 190] on button "Iesniegt" at bounding box center [235, 188] width 67 height 16
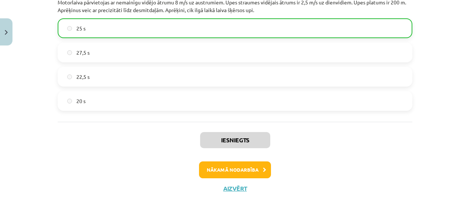
click at [234, 158] on div "Iesniegts Nākamā nodarbība Aizvērt" at bounding box center [235, 159] width 355 height 75
click at [231, 166] on button "Nākamā nodarbība" at bounding box center [235, 170] width 72 height 17
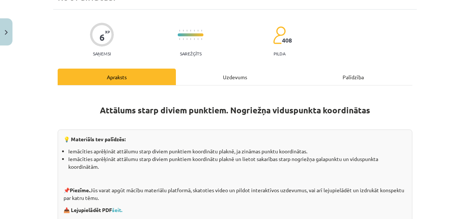
scroll to position [18, 0]
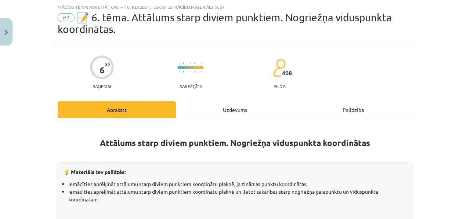
click at [231, 115] on div "Uzdevums" at bounding box center [235, 109] width 118 height 17
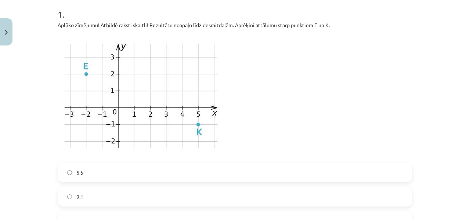
scroll to position [162, 0]
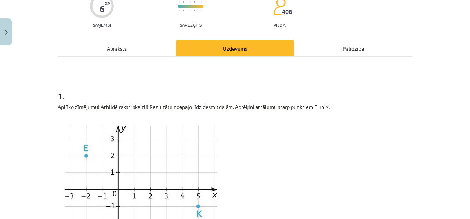
click at [160, 53] on div "Apraksts" at bounding box center [117, 48] width 118 height 17
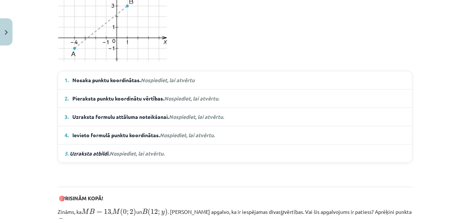
scroll to position [554, 0]
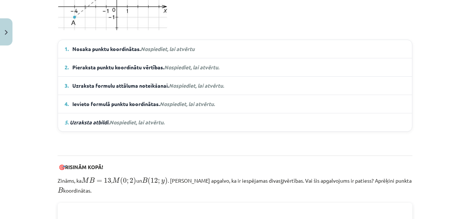
click at [176, 46] on em "Nospiediet, lai atvērtu" at bounding box center [168, 49] width 54 height 7
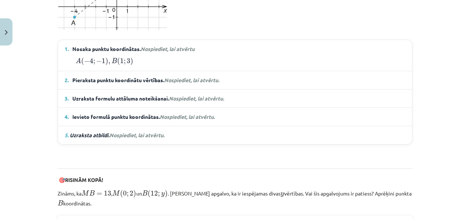
click at [177, 49] on em "Nospiediet, lai atvērtu" at bounding box center [168, 49] width 54 height 7
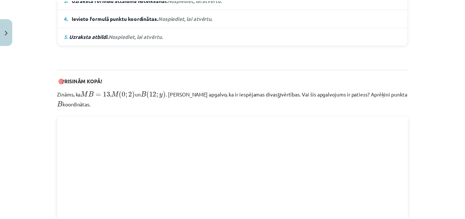
scroll to position [780, 0]
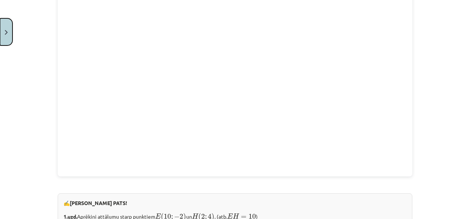
click at [7, 37] on button "Close" at bounding box center [6, 31] width 12 height 27
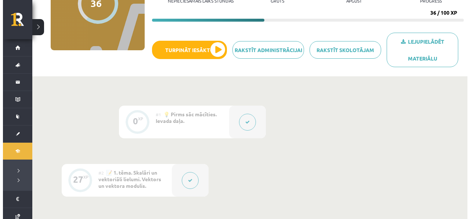
scroll to position [55, 0]
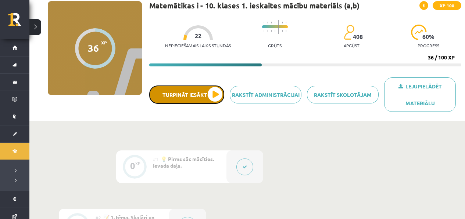
click at [207, 100] on button "Turpināt iesākto" at bounding box center [186, 95] width 75 height 18
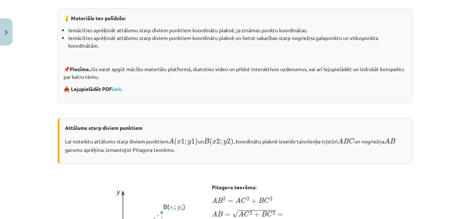
scroll to position [159, 0]
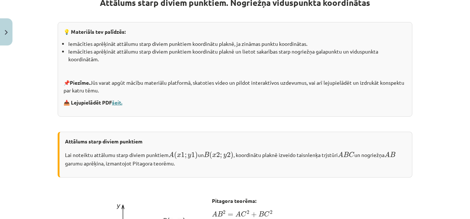
click at [112, 101] on link "šeit." at bounding box center [117, 102] width 10 height 7
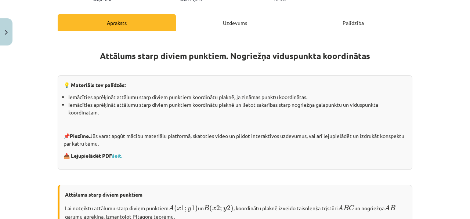
scroll to position [8, 0]
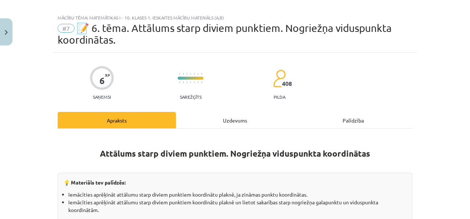
drag, startPoint x: 185, startPoint y: 97, endPoint x: 187, endPoint y: 109, distance: 11.6
click at [185, 98] on p "Sarežģīts" at bounding box center [191, 96] width 22 height 5
click at [187, 113] on div "Uzdevums" at bounding box center [235, 120] width 118 height 17
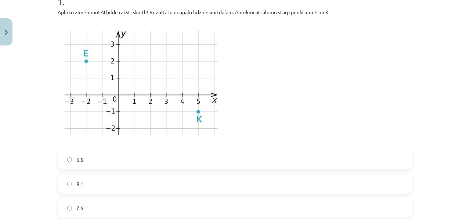
scroll to position [176, 0]
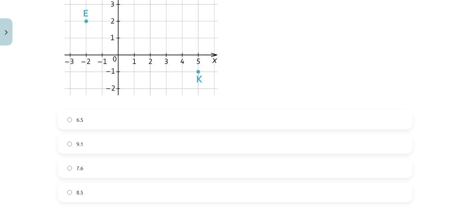
click at [108, 175] on label "7.6" at bounding box center [234, 168] width 353 height 18
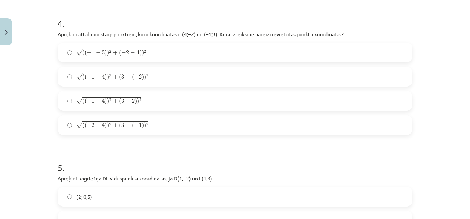
scroll to position [713, 0]
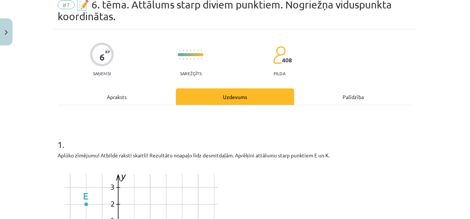
click at [112, 93] on div "Apraksts" at bounding box center [117, 96] width 118 height 17
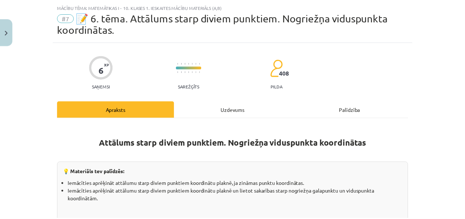
scroll to position [18, 0]
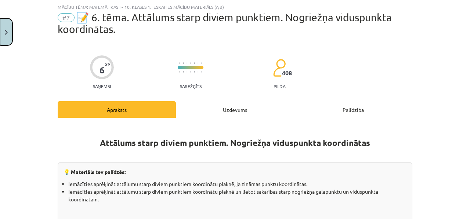
click at [2, 38] on button "Close" at bounding box center [6, 31] width 12 height 27
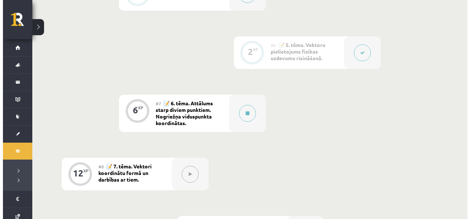
scroll to position [495, 0]
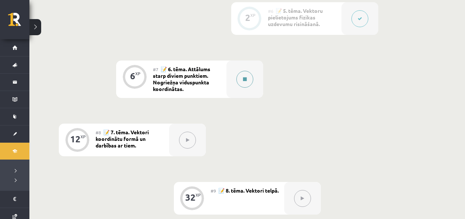
click at [235, 93] on div at bounding box center [244, 79] width 37 height 37
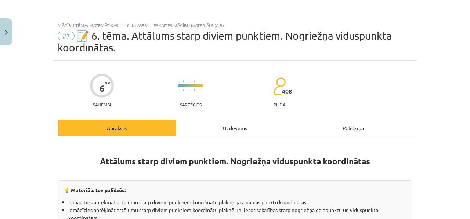
click at [224, 136] on div "Uzdevums" at bounding box center [235, 128] width 118 height 17
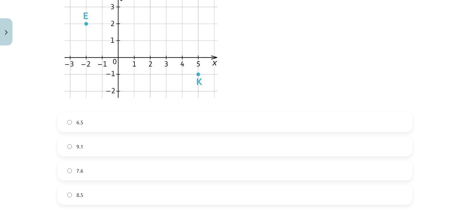
scroll to position [224, 0]
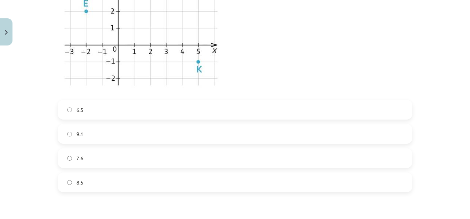
click at [93, 156] on label "7.6" at bounding box center [234, 158] width 353 height 18
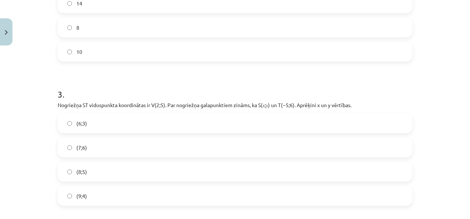
scroll to position [631, 0]
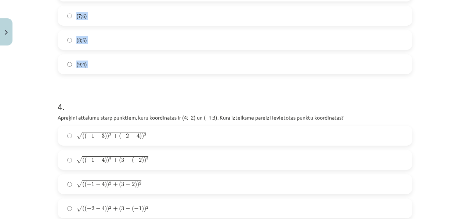
drag, startPoint x: 50, startPoint y: 61, endPoint x: 128, endPoint y: 81, distance: 80.4
click at [128, 81] on div "Mācību tēma: Matemātikas i - 10. klases 1. ieskaites mācību materiāls (a,b) #7 …" at bounding box center [235, 109] width 470 height 219
copy form "2 . Aprēķini attālumu starp punktiem ﻿S(1;0)﻿ un ﻿T(7;8). 12 14 8 10 3 . Nogrie…"
click at [149, 89] on h1 "4 ." at bounding box center [235, 100] width 355 height 23
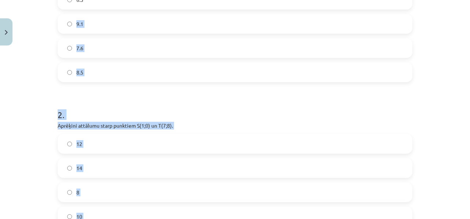
scroll to position [332, 0]
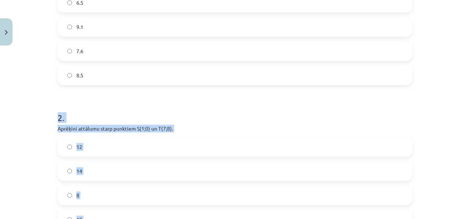
drag, startPoint x: 149, startPoint y: 210, endPoint x: 53, endPoint y: 97, distance: 148.4
copy div "2 . Aprēķini attālumu starp punktiem ﻿S(1;0)﻿ un ﻿T(7;8). 12 14 8 10 3 . Nogrie…"
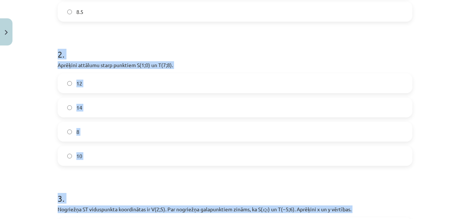
drag, startPoint x: 131, startPoint y: 87, endPoint x: 133, endPoint y: 74, distance: 12.6
click at [131, 86] on label "12" at bounding box center [234, 83] width 353 height 18
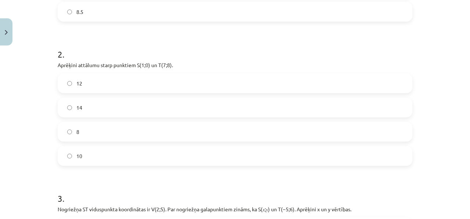
click at [133, 66] on p "Aprēķini attālumu starp punktiem ﻿S(1;0)﻿ un ﻿T(7;8)." at bounding box center [235, 65] width 355 height 8
click at [103, 160] on label "10" at bounding box center [234, 156] width 353 height 18
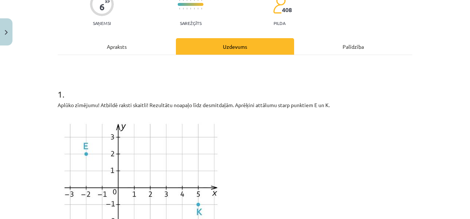
scroll to position [0, 0]
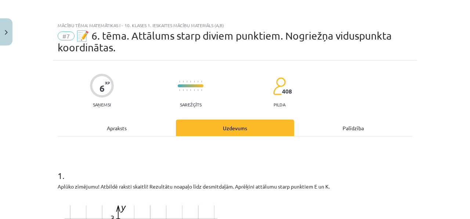
click at [95, 123] on div "Apraksts" at bounding box center [117, 128] width 118 height 17
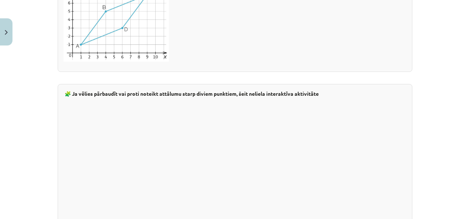
scroll to position [1346, 0]
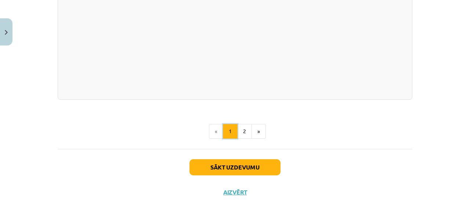
click at [235, 125] on button "1" at bounding box center [230, 131] width 15 height 15
click at [247, 128] on button "2" at bounding box center [244, 131] width 15 height 15
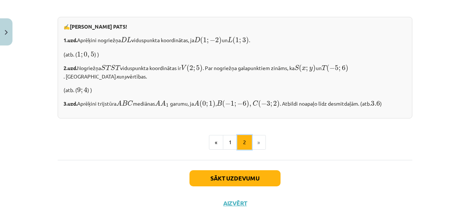
scroll to position [661, 0]
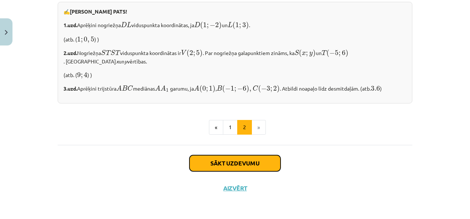
click at [244, 160] on button "Sākt uzdevumu" at bounding box center [234, 163] width 91 height 16
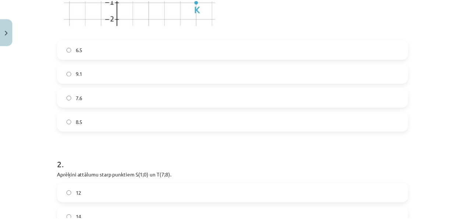
scroll to position [314, 0]
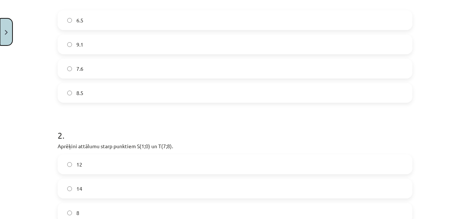
click at [6, 32] on img "Close" at bounding box center [6, 32] width 3 height 5
click at [18, 48] on div "Mācību tēma: Matemātikas i - 10. klases 1. ieskaites mācību materiāls (a,b) #7 …" at bounding box center [235, 109] width 470 height 219
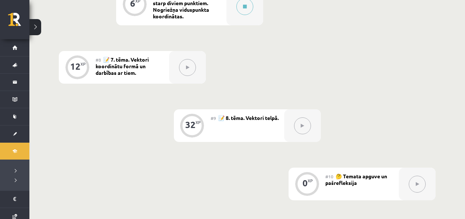
scroll to position [543, 0]
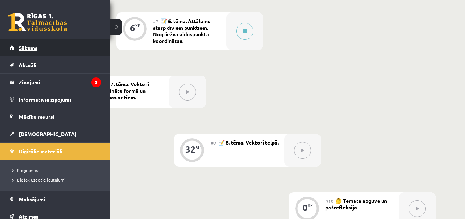
click at [21, 50] on span "Sākums" at bounding box center [28, 47] width 19 height 7
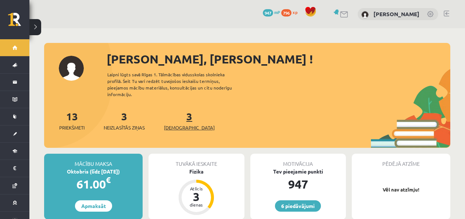
click at [177, 115] on link "3 Ieskaites" at bounding box center [189, 121] width 51 height 22
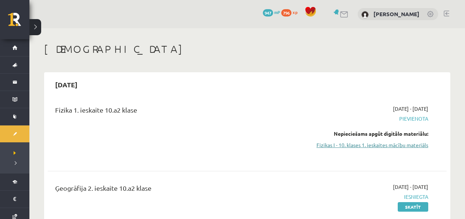
click at [369, 144] on link "Fizikas I - 10. klases 1. ieskaites mācību materiāls" at bounding box center [369, 145] width 117 height 8
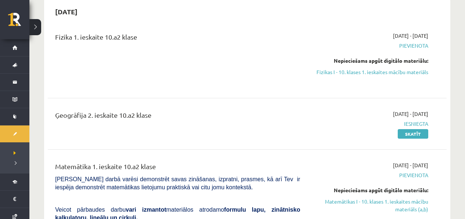
scroll to position [73, 0]
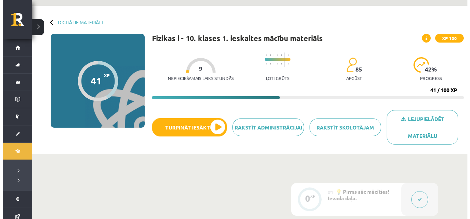
scroll to position [23, 0]
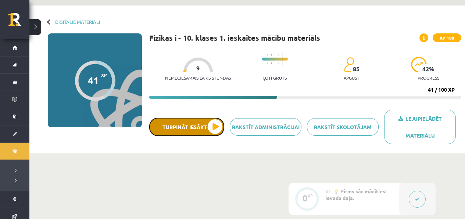
click at [191, 119] on button "Turpināt iesākto" at bounding box center [186, 127] width 75 height 18
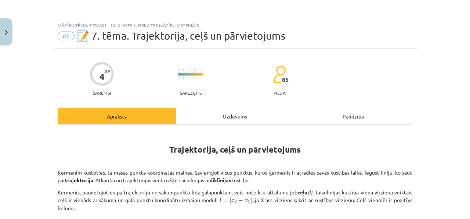
click at [233, 112] on div "Uzdevums" at bounding box center [235, 116] width 118 height 17
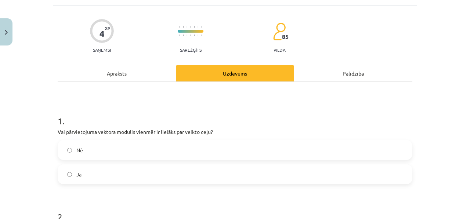
scroll to position [46, 0]
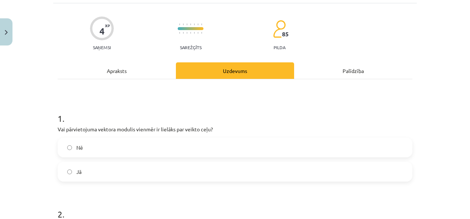
click at [133, 151] on label "Nē" at bounding box center [234, 147] width 353 height 18
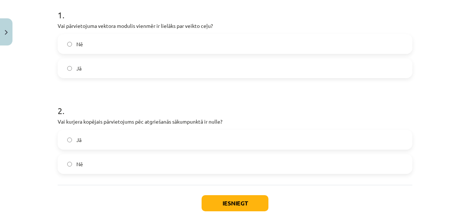
scroll to position [163, 0]
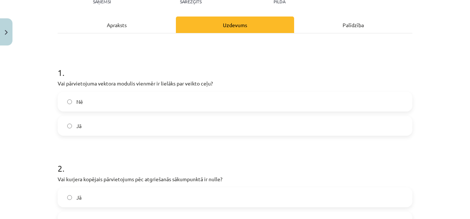
click at [155, 31] on div "Apraksts" at bounding box center [117, 25] width 118 height 17
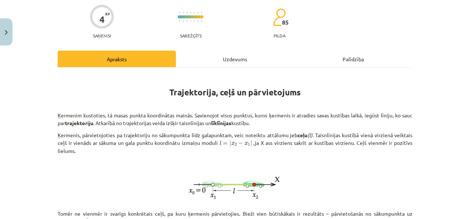
click at [204, 66] on div "Uzdevums" at bounding box center [235, 59] width 118 height 17
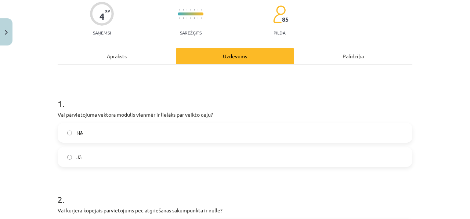
scroll to position [158, 0]
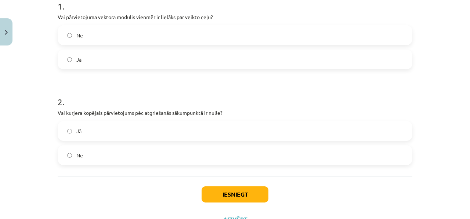
click at [161, 125] on label "Jā" at bounding box center [234, 131] width 353 height 18
click at [221, 196] on button "Iesniegt" at bounding box center [235, 195] width 67 height 16
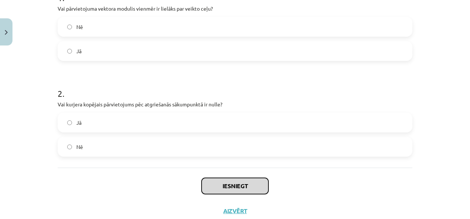
scroll to position [167, 0]
click at [283, 197] on div "Iesniegt Aizvērt" at bounding box center [235, 192] width 355 height 51
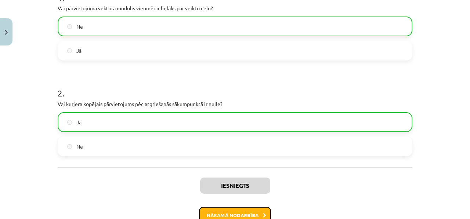
click at [240, 214] on button "Nākamā nodarbība" at bounding box center [235, 215] width 72 height 17
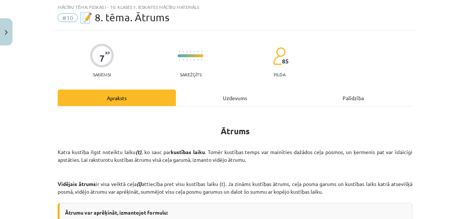
click at [234, 99] on div "Uzdevums" at bounding box center [235, 98] width 118 height 17
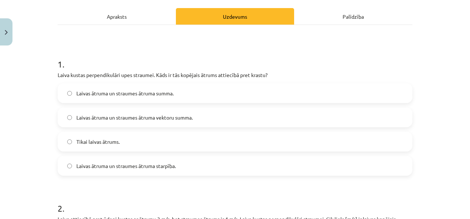
scroll to position [101, 0]
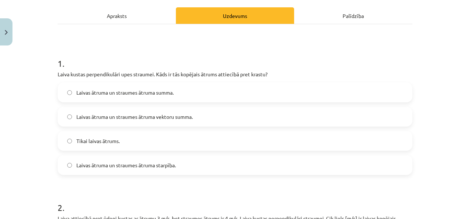
click at [133, 21] on div "Apraksts" at bounding box center [117, 15] width 118 height 17
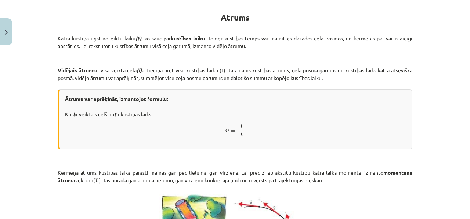
scroll to position [336, 0]
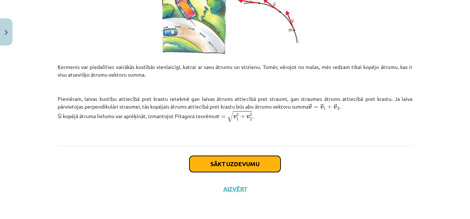
click at [237, 159] on button "Sākt uzdevumu" at bounding box center [234, 164] width 91 height 16
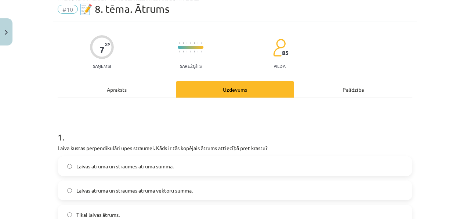
click at [138, 90] on div "Apraksts" at bounding box center [117, 89] width 118 height 17
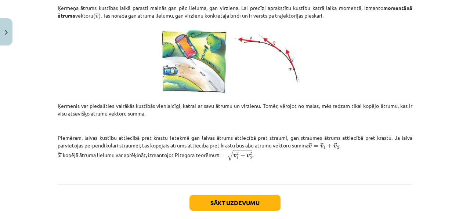
scroll to position [299, 0]
